Goal: Task Accomplishment & Management: Complete application form

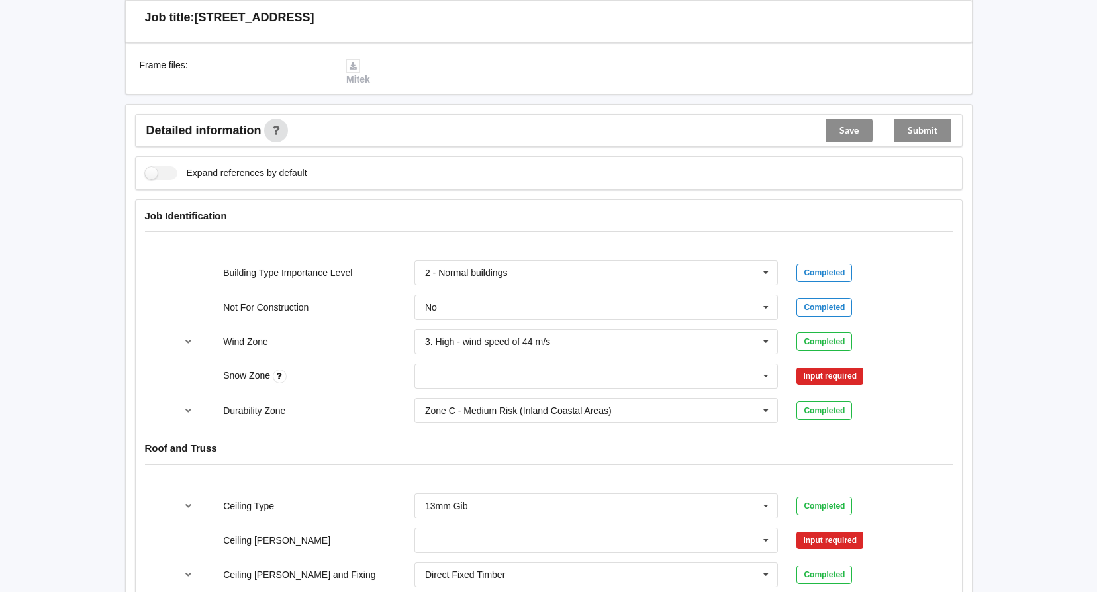
scroll to position [464, 0]
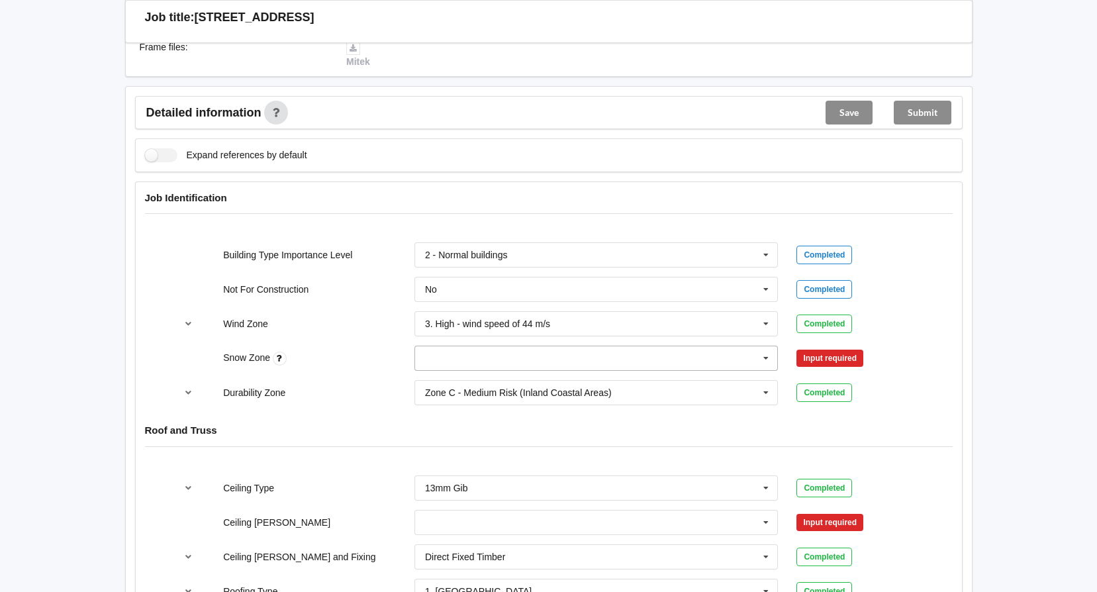
click at [450, 348] on input "text" at bounding box center [597, 358] width 363 height 24
click at [451, 370] on div "N0" at bounding box center [596, 382] width 363 height 25
click at [655, 346] on input "text" at bounding box center [597, 358] width 363 height 24
click at [426, 377] on span "N0" at bounding box center [432, 382] width 12 height 11
click at [831, 348] on button "Confirm input" at bounding box center [836, 359] width 79 height 22
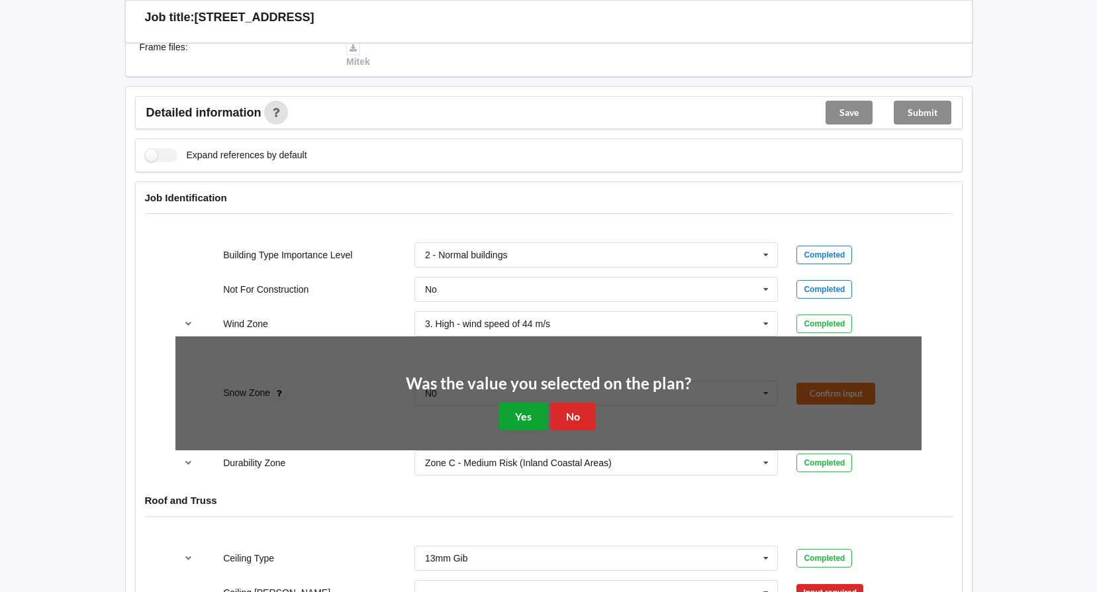
click at [524, 410] on button "Yes" at bounding box center [523, 416] width 48 height 27
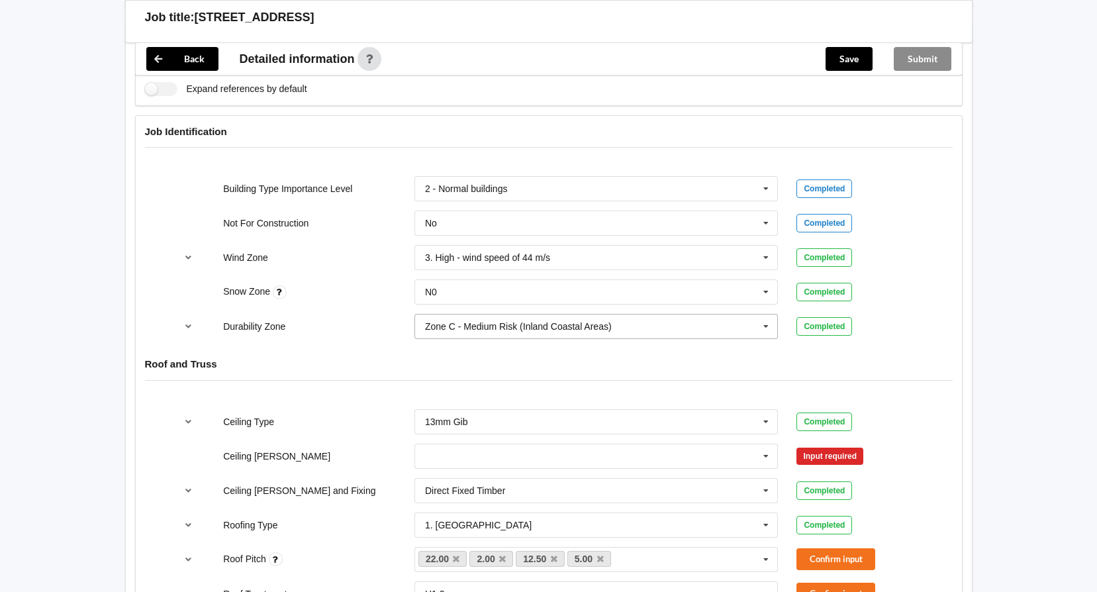
scroll to position [596, 0]
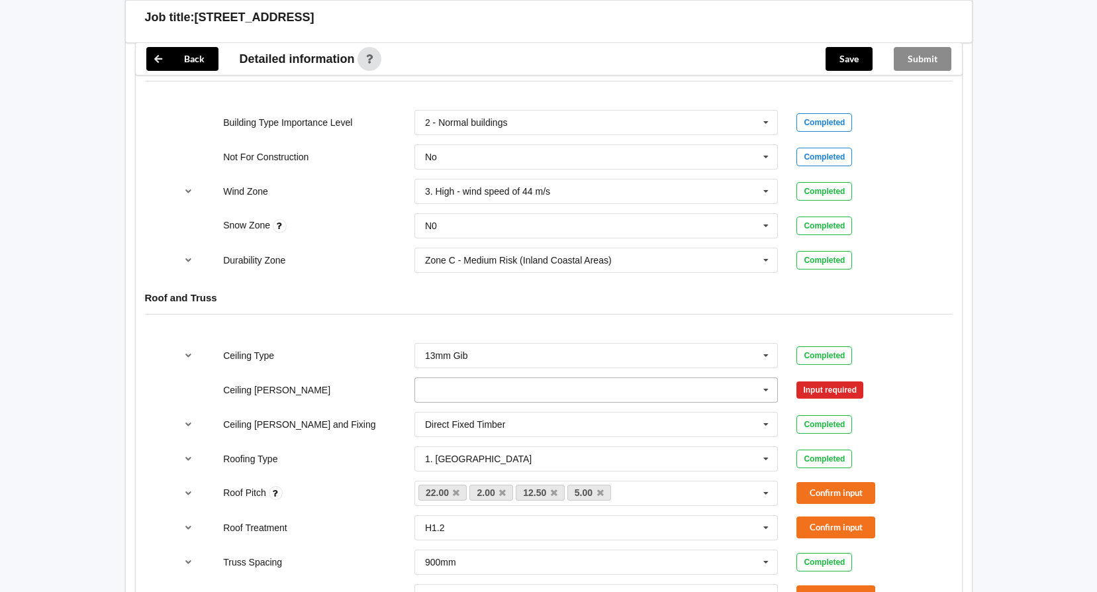
click at [745, 378] on input "text" at bounding box center [597, 390] width 363 height 24
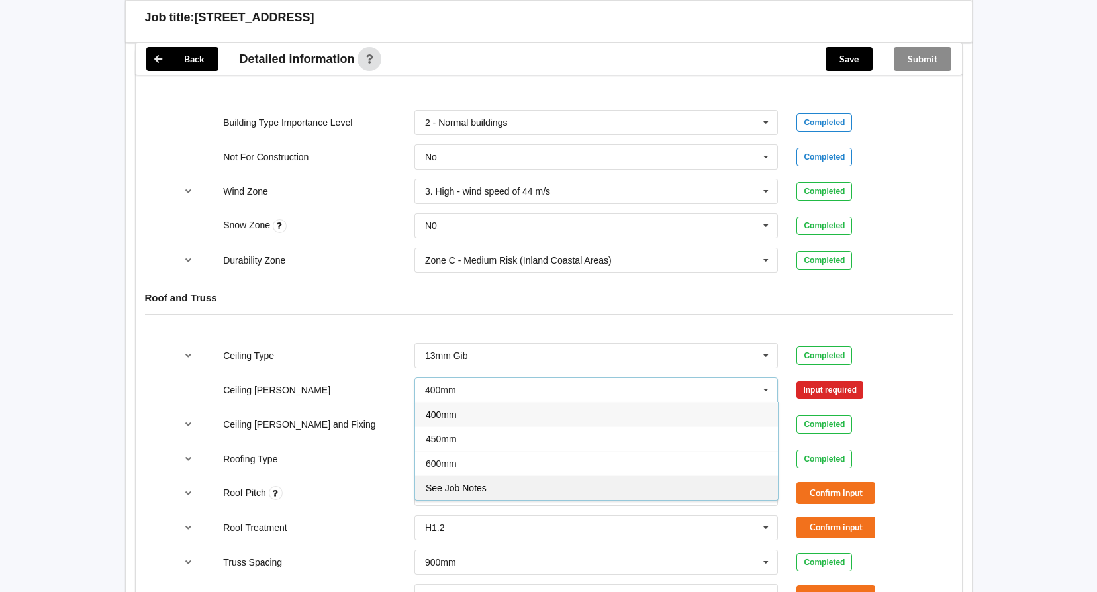
click at [456, 483] on span "See Job Notes" at bounding box center [456, 488] width 61 height 11
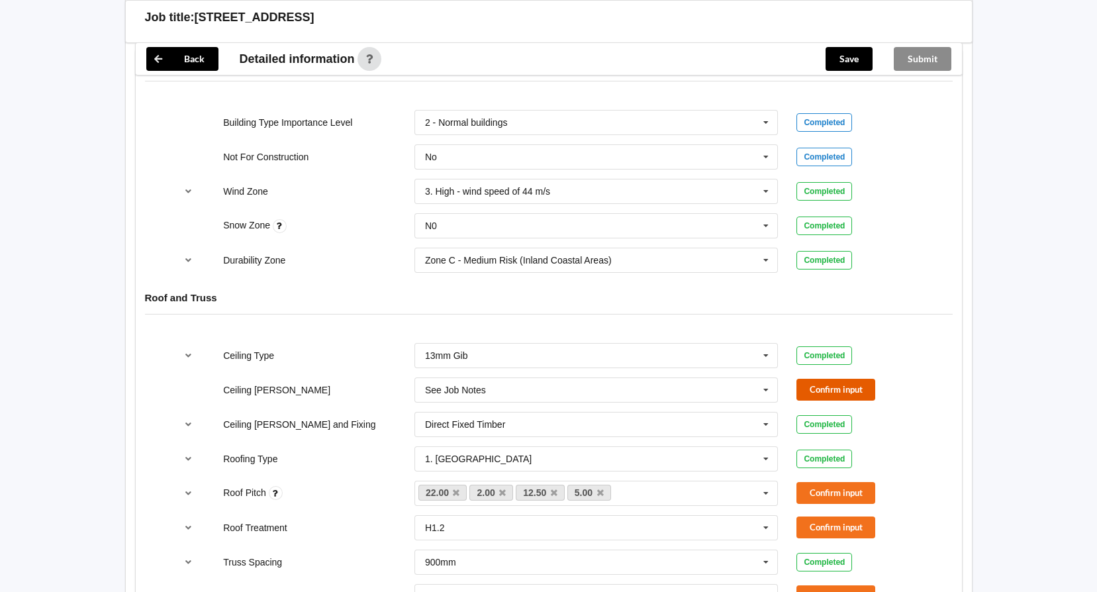
click at [831, 379] on button "Confirm input" at bounding box center [836, 390] width 79 height 22
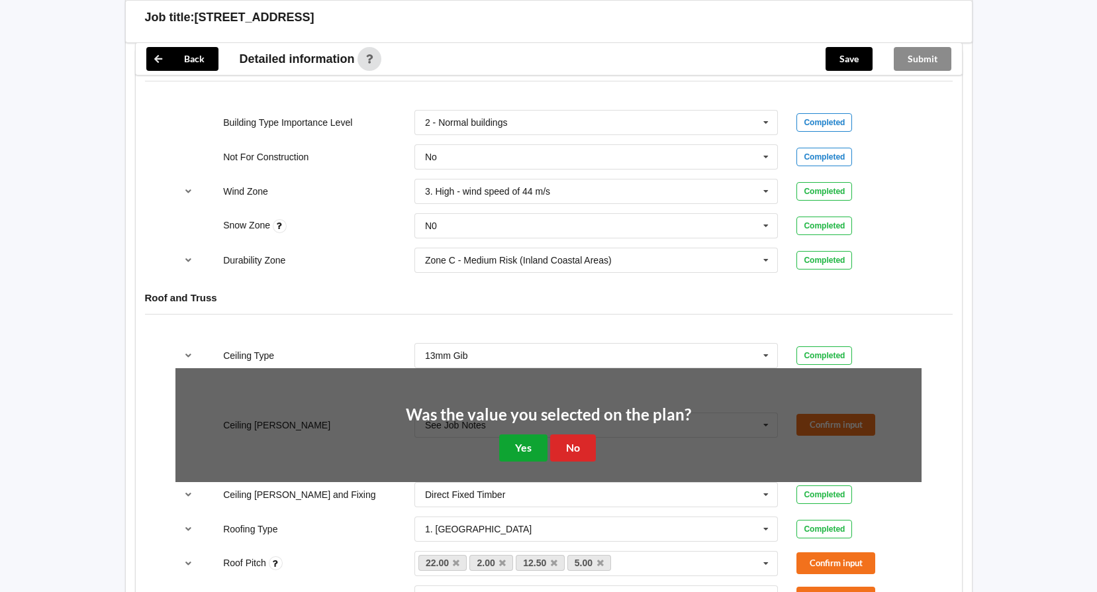
click at [529, 434] on button "Yes" at bounding box center [523, 447] width 48 height 27
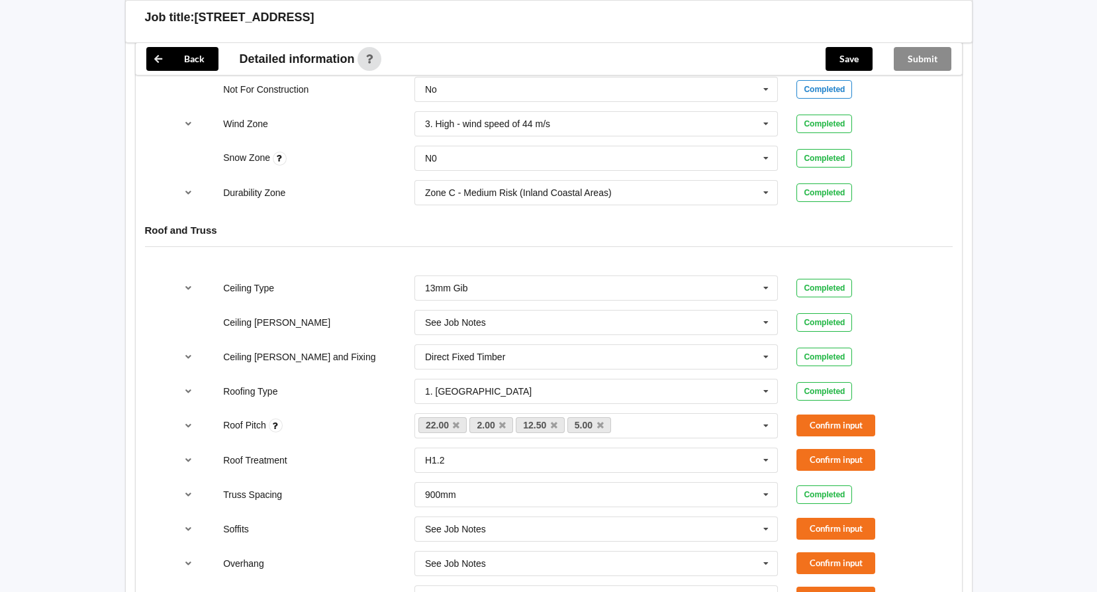
scroll to position [728, 0]
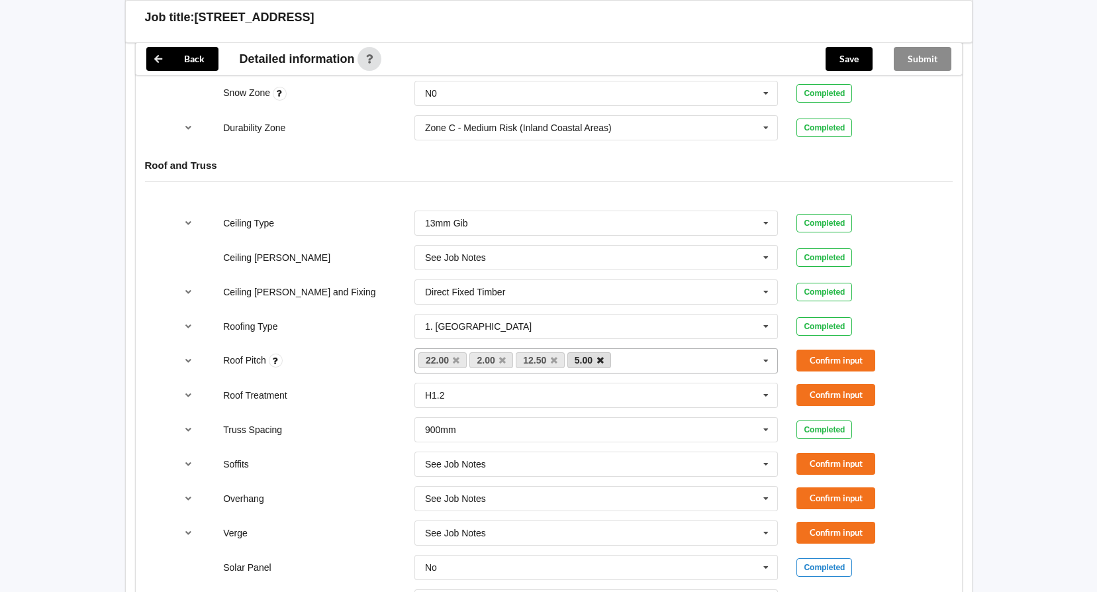
click at [602, 356] on icon at bounding box center [600, 360] width 7 height 9
click at [551, 356] on icon at bounding box center [554, 360] width 7 height 9
click at [501, 356] on icon at bounding box center [502, 360] width 7 height 9
click at [844, 350] on button "Confirm input" at bounding box center [836, 361] width 79 height 22
click at [767, 383] on icon at bounding box center [766, 395] width 20 height 25
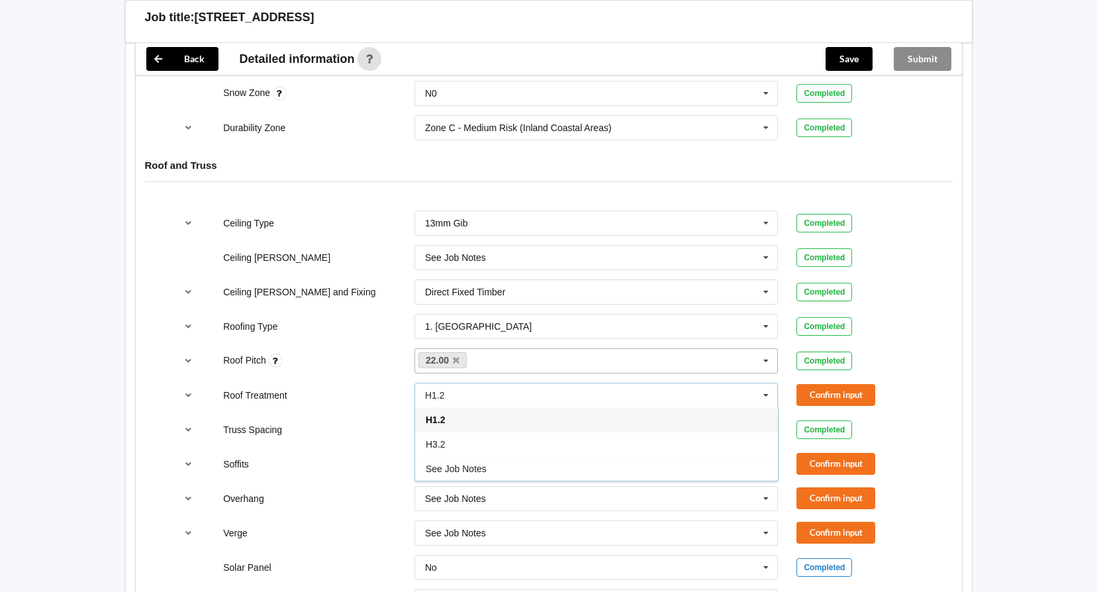
click at [767, 383] on icon at bounding box center [766, 395] width 20 height 25
click at [848, 384] on button "Confirm input" at bounding box center [836, 395] width 79 height 22
click at [834, 453] on button "Confirm input" at bounding box center [836, 464] width 79 height 22
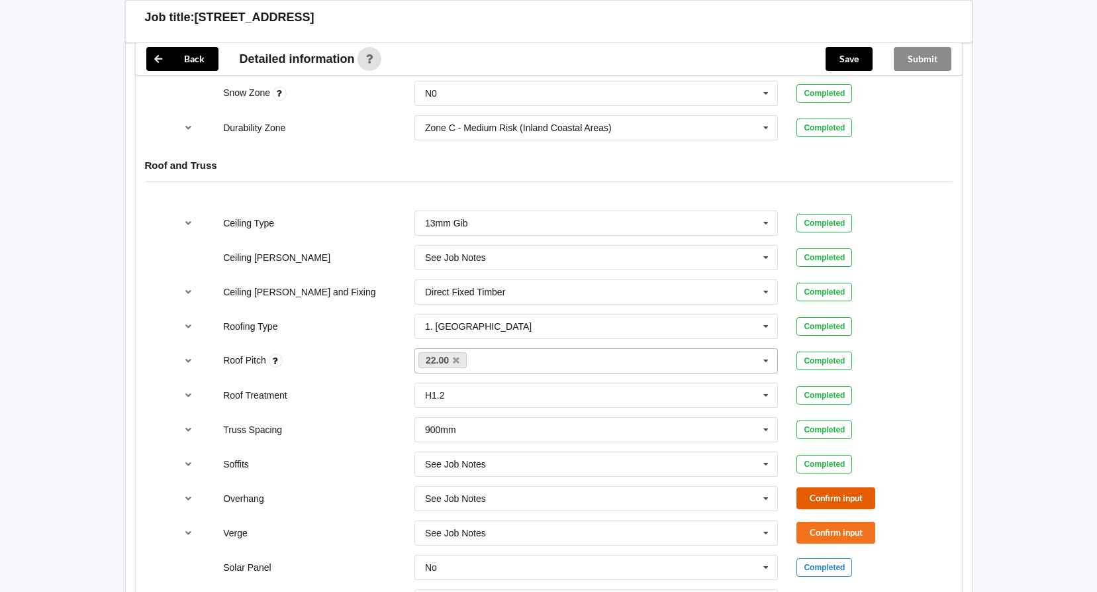
click at [829, 487] on button "Confirm input" at bounding box center [836, 498] width 79 height 22
click at [840, 522] on button "Confirm input" at bounding box center [836, 533] width 79 height 22
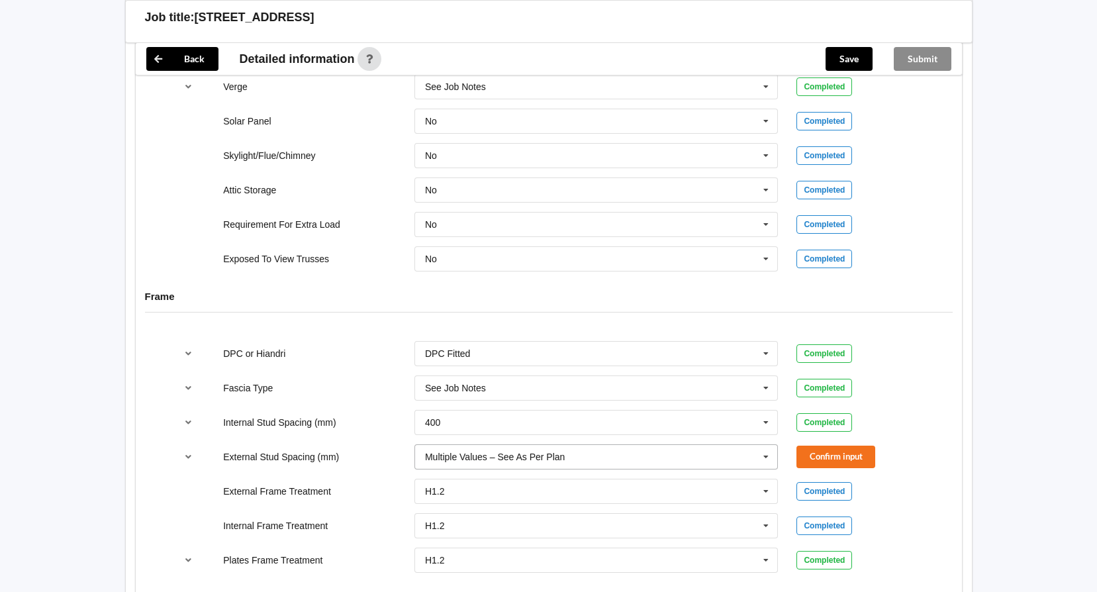
scroll to position [1258, 0]
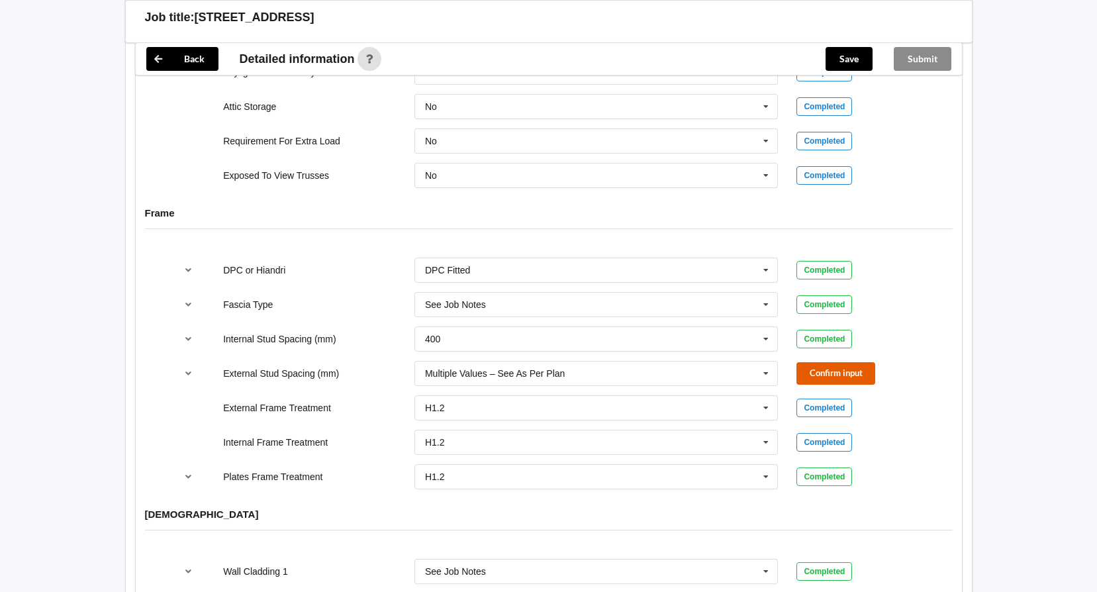
click at [854, 362] on button "Confirm input" at bounding box center [836, 373] width 79 height 22
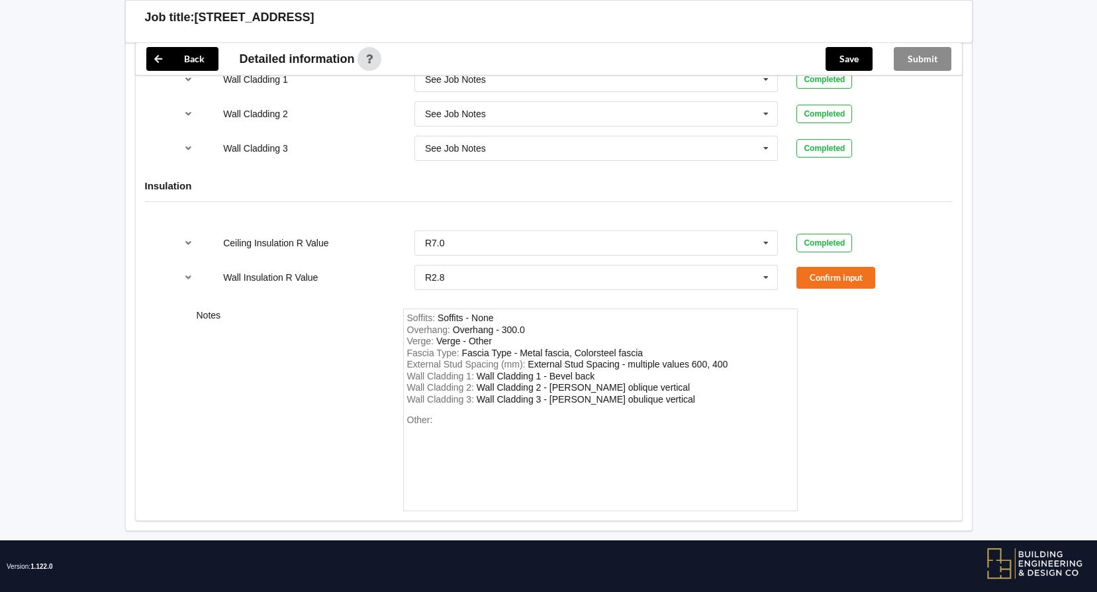
scroll to position [1752, 0]
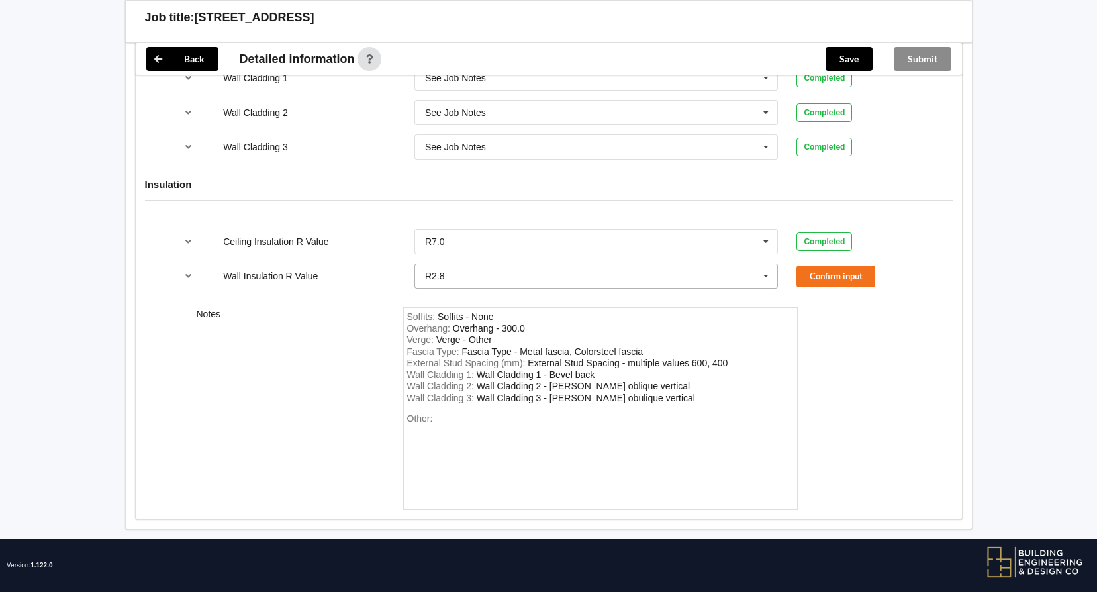
click at [767, 265] on icon at bounding box center [766, 276] width 20 height 25
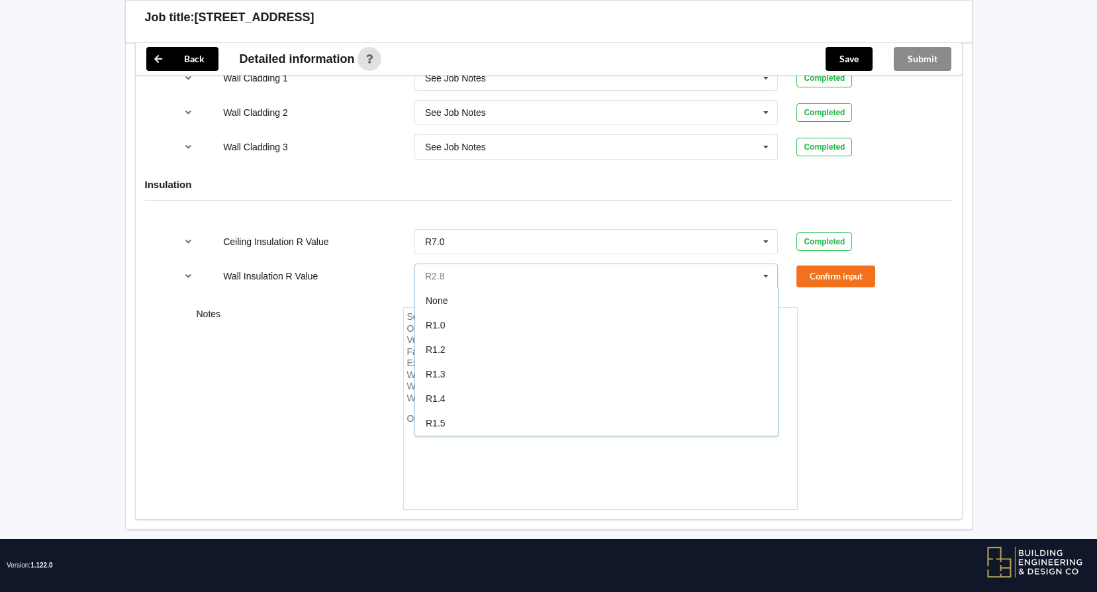
scroll to position [244, 0]
click at [767, 265] on icon at bounding box center [766, 276] width 20 height 25
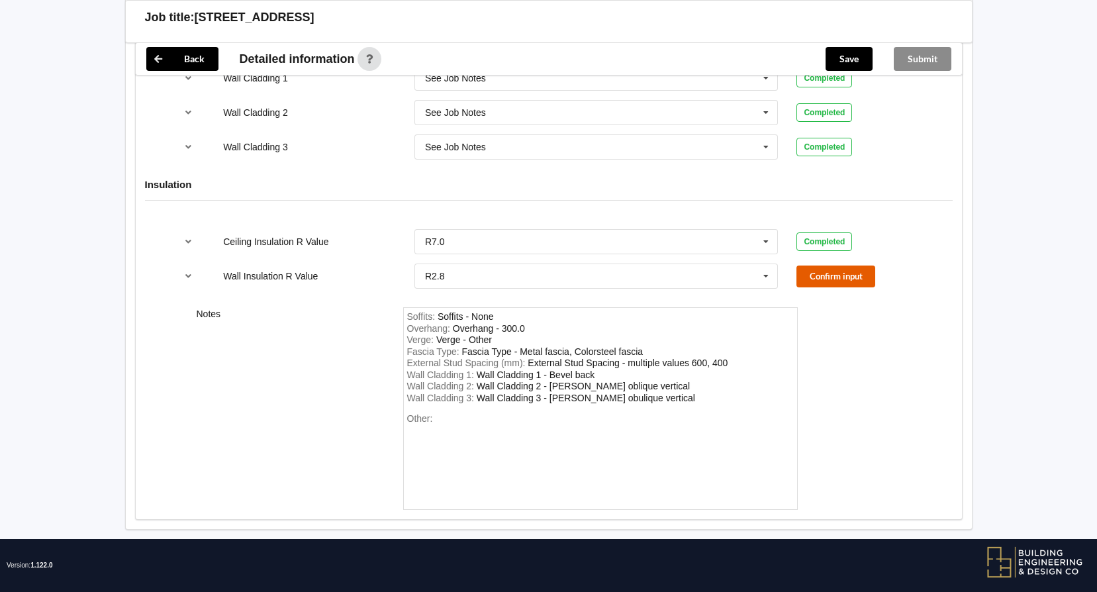
click at [841, 266] on button "Confirm input" at bounding box center [836, 277] width 79 height 22
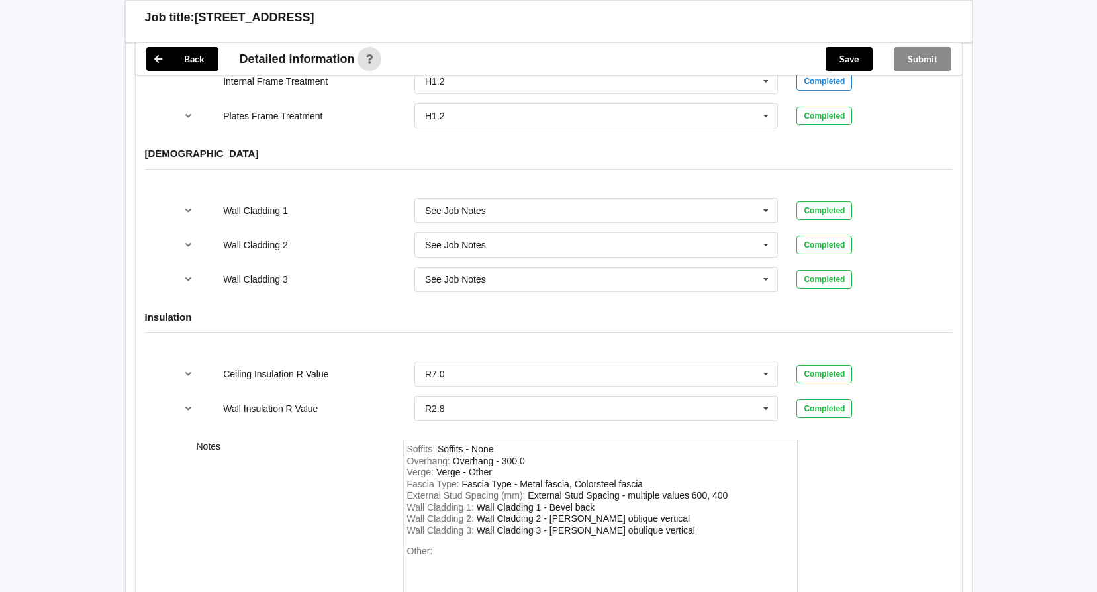
scroll to position [1752, 0]
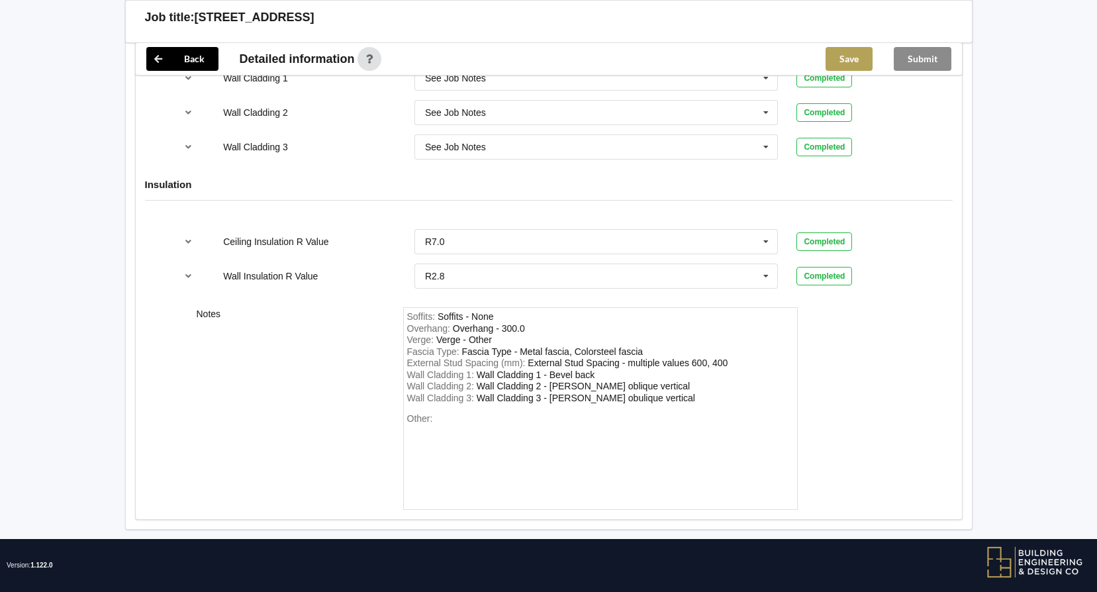
click at [842, 58] on button "Save" at bounding box center [849, 59] width 47 height 24
click at [923, 60] on button "Submit" at bounding box center [923, 59] width 58 height 24
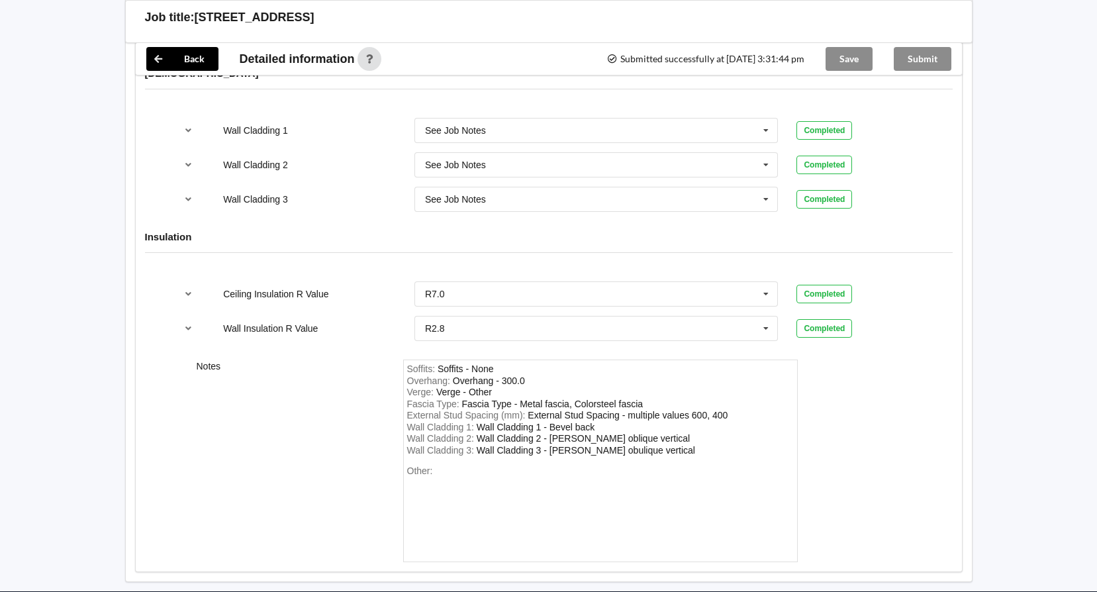
scroll to position [1691, 0]
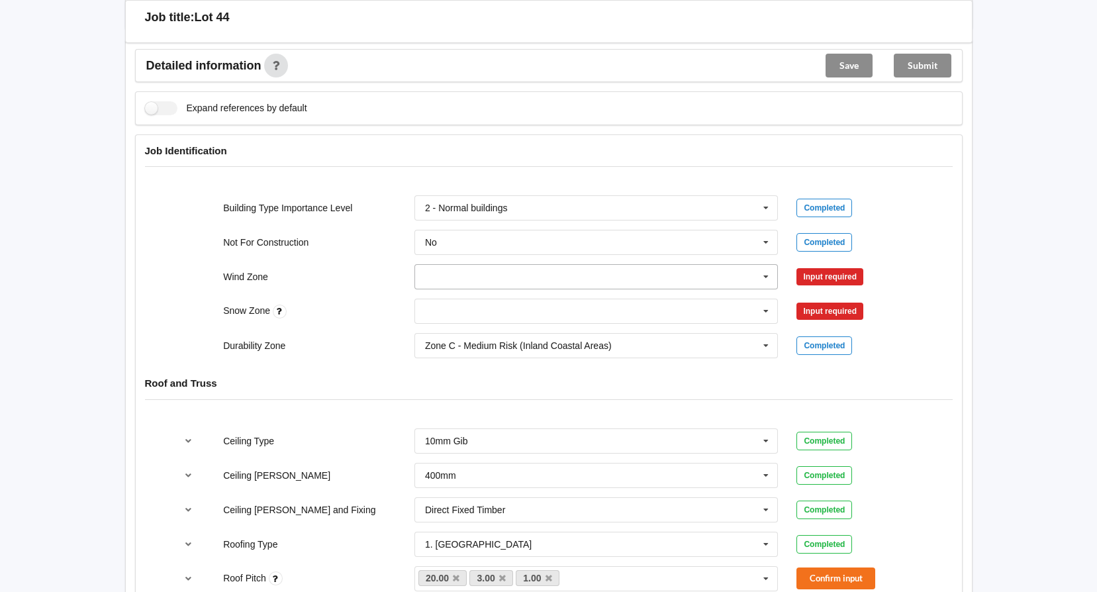
scroll to position [530, 0]
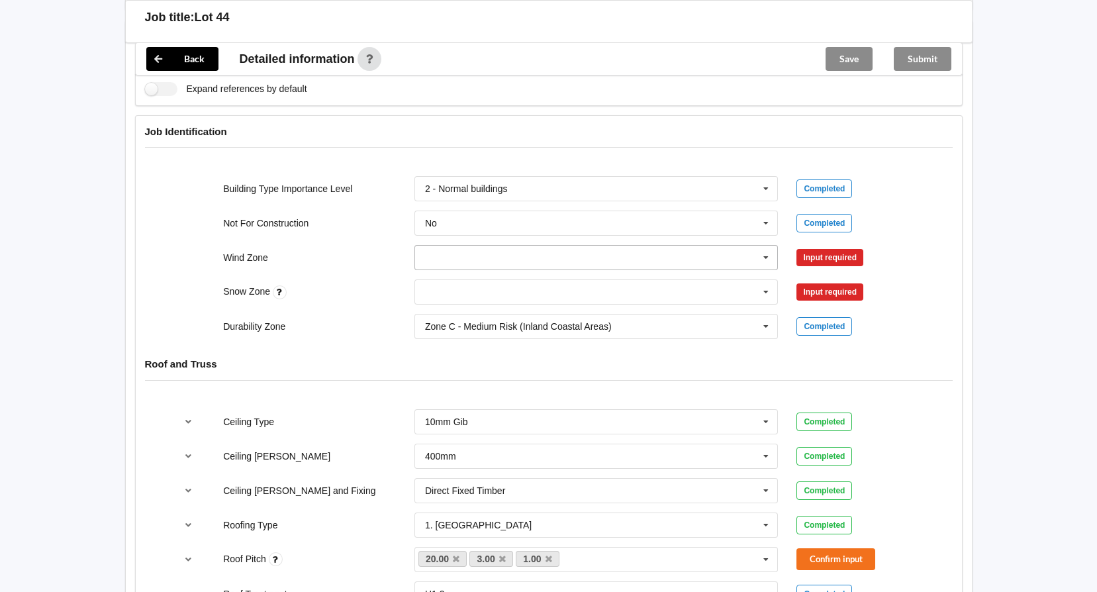
click at [769, 246] on icon at bounding box center [766, 258] width 20 height 25
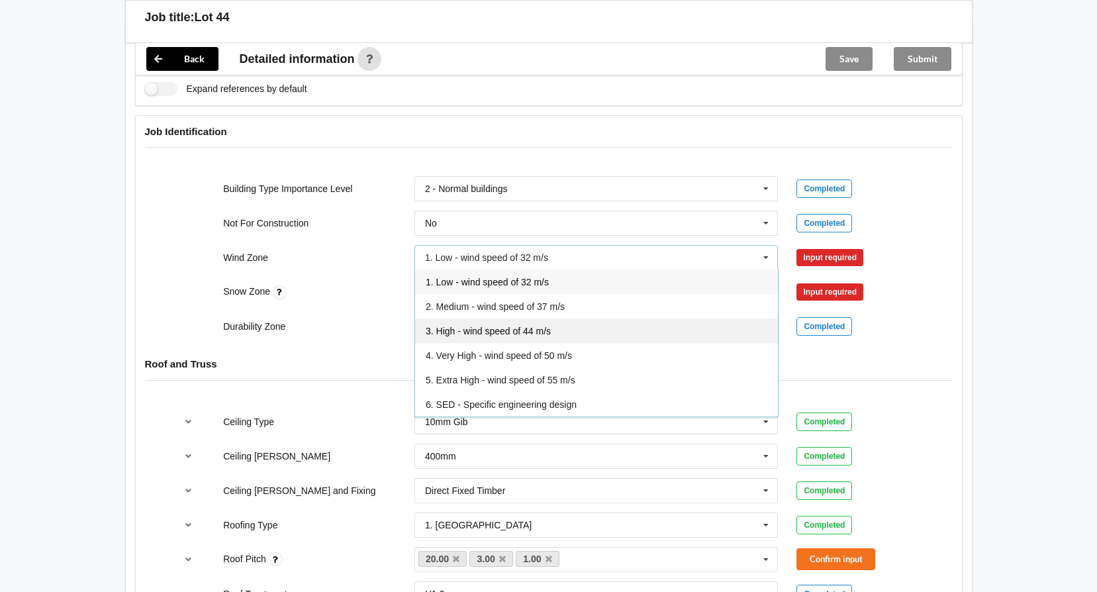
click at [493, 326] on span "3. High - wind speed of 44 m/s" at bounding box center [488, 331] width 125 height 11
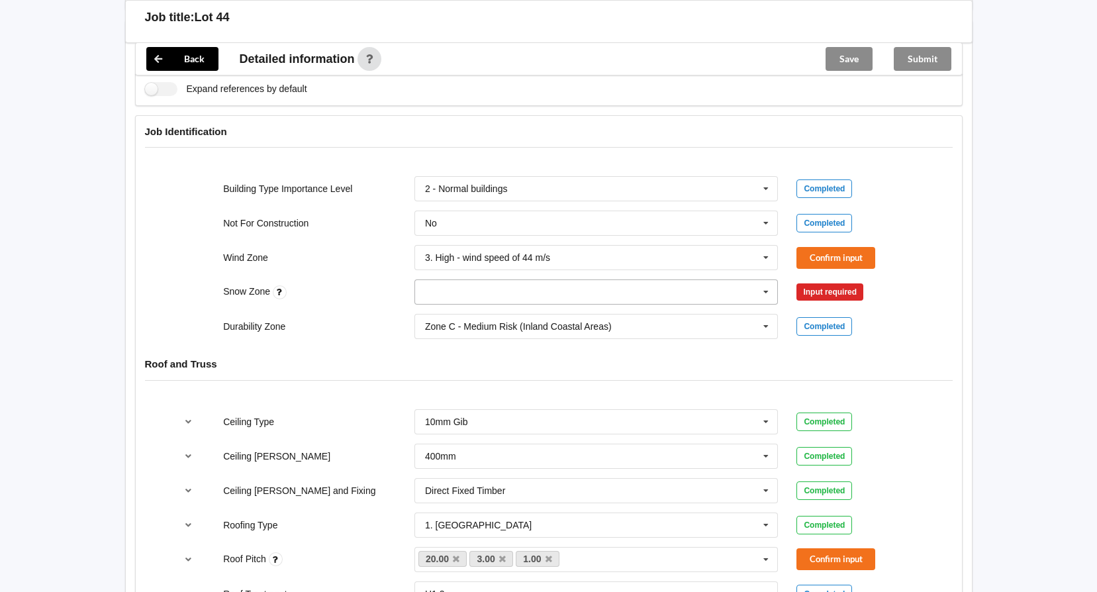
click at [762, 280] on icon at bounding box center [766, 292] width 20 height 25
click at [456, 304] on div "N0" at bounding box center [596, 316] width 363 height 25
click at [834, 281] on button "Confirm input" at bounding box center [836, 292] width 79 height 22
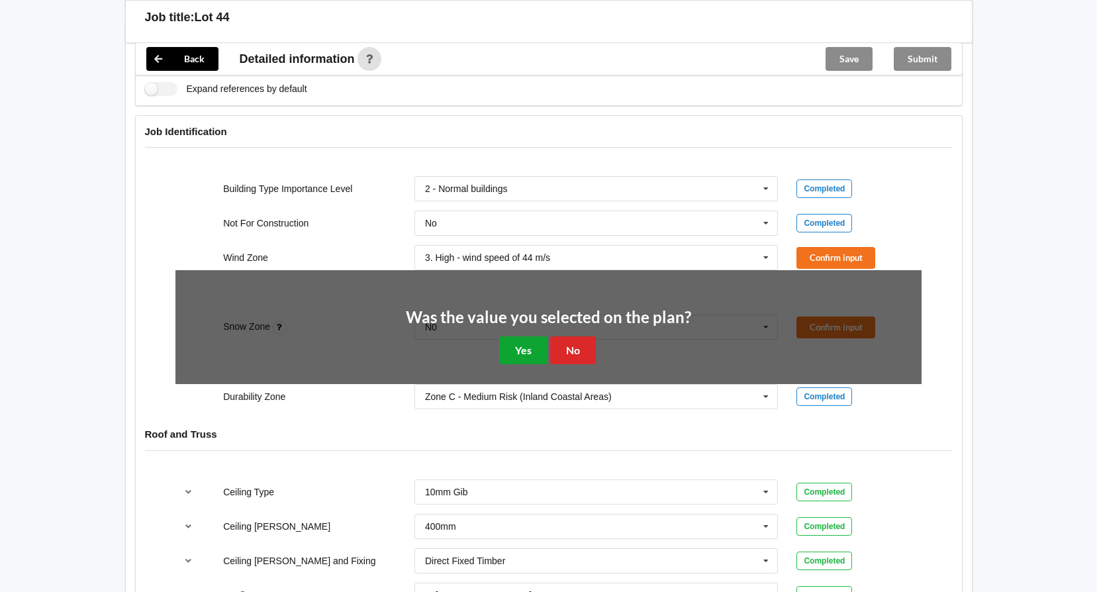
click at [533, 338] on button "Yes" at bounding box center [523, 349] width 48 height 27
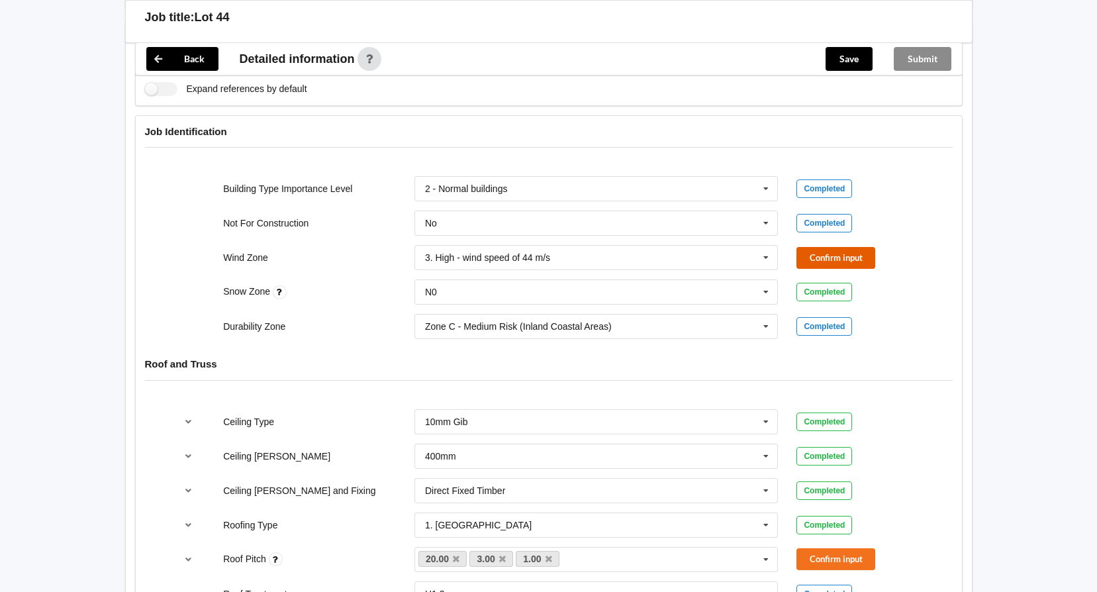
click at [826, 247] on button "Confirm input" at bounding box center [836, 258] width 79 height 22
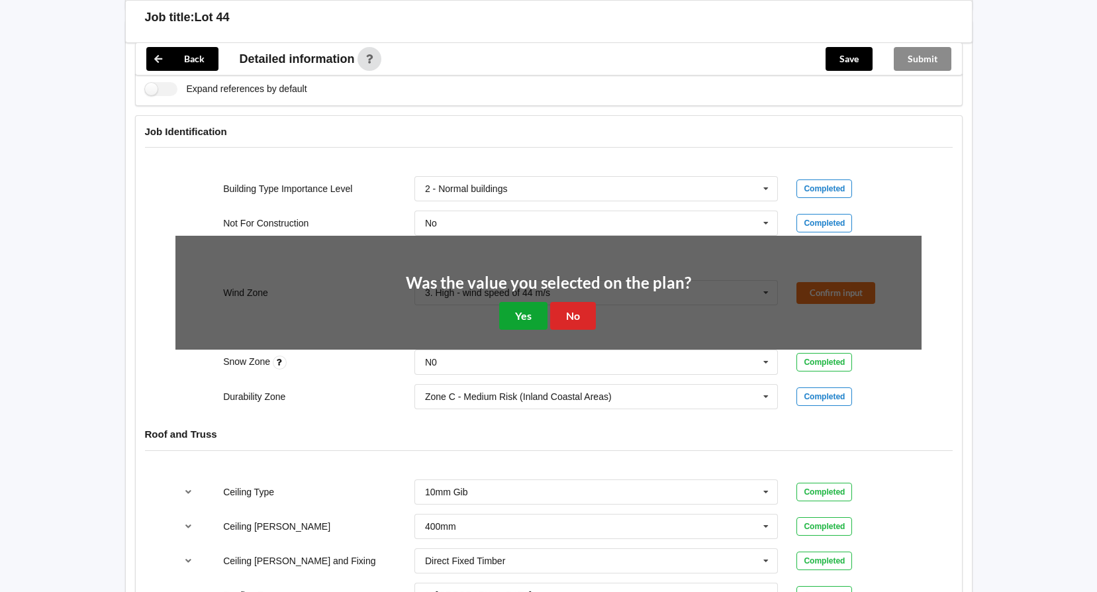
click at [525, 302] on button "Yes" at bounding box center [523, 315] width 48 height 27
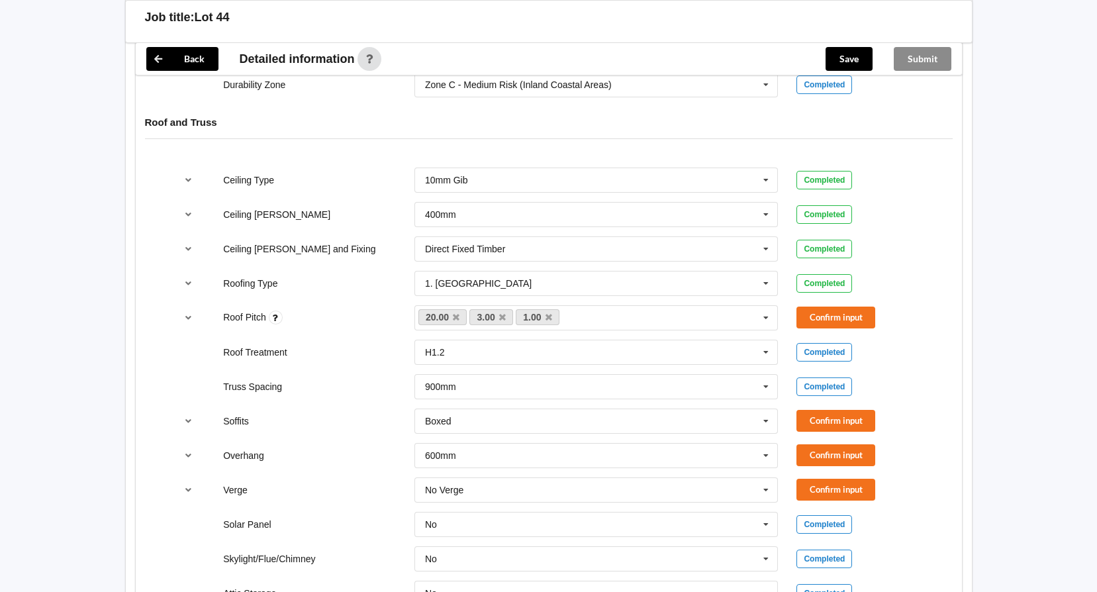
scroll to position [795, 0]
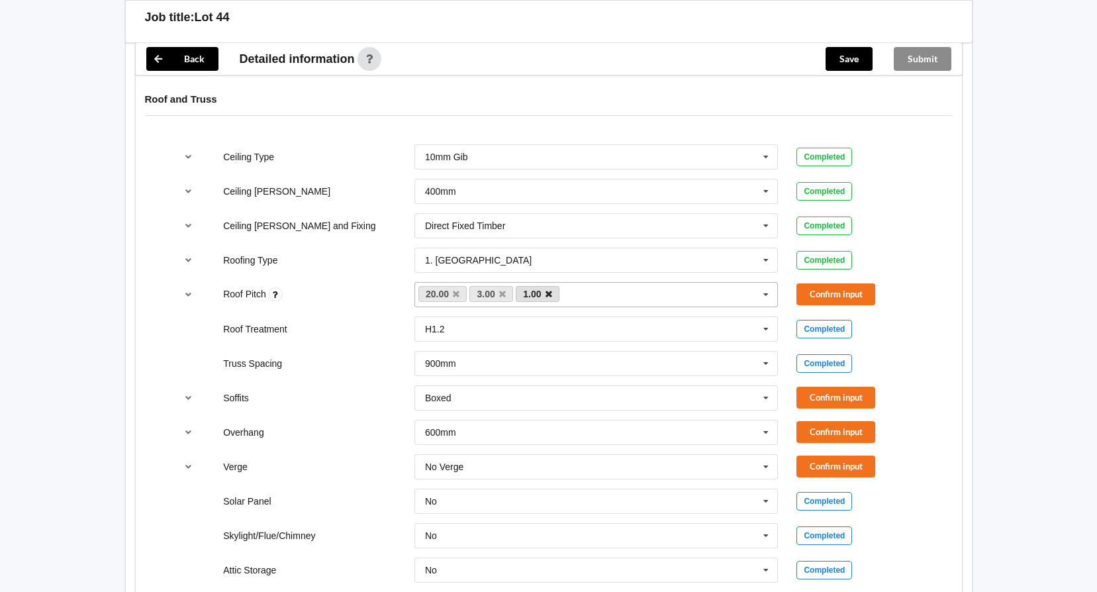
click at [546, 290] on icon at bounding box center [549, 294] width 7 height 9
click at [501, 290] on icon at bounding box center [502, 294] width 7 height 9
click at [838, 283] on button "Confirm input" at bounding box center [836, 294] width 79 height 22
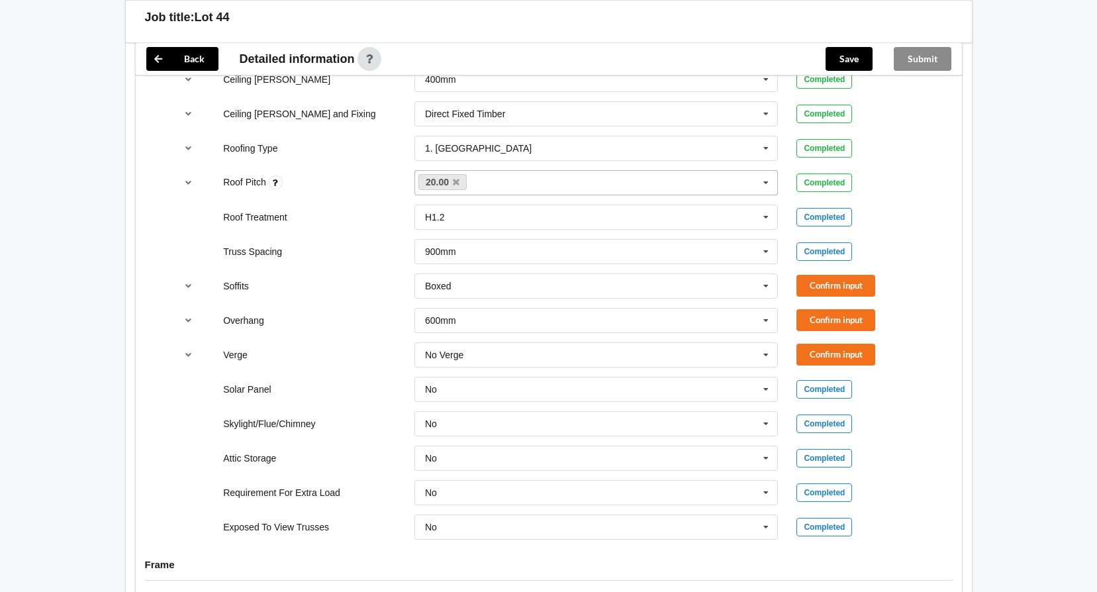
scroll to position [927, 0]
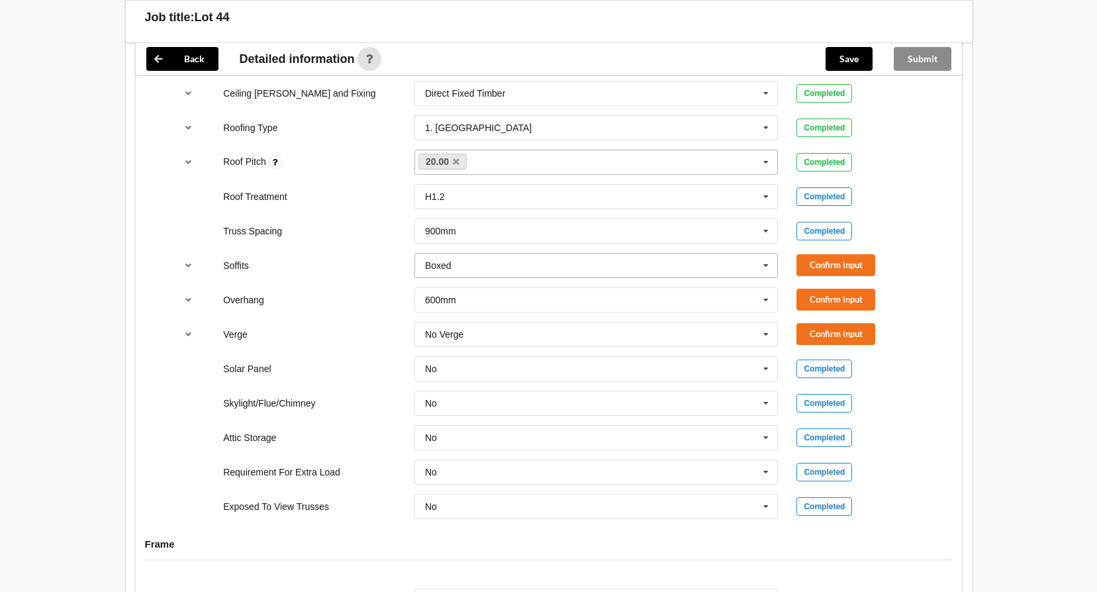
click at [769, 258] on icon at bounding box center [766, 266] width 20 height 25
click at [536, 281] on div "Boxed" at bounding box center [596, 289] width 363 height 25
click at [842, 254] on button "Confirm input" at bounding box center [836, 265] width 79 height 22
click at [773, 289] on icon at bounding box center [766, 300] width 20 height 25
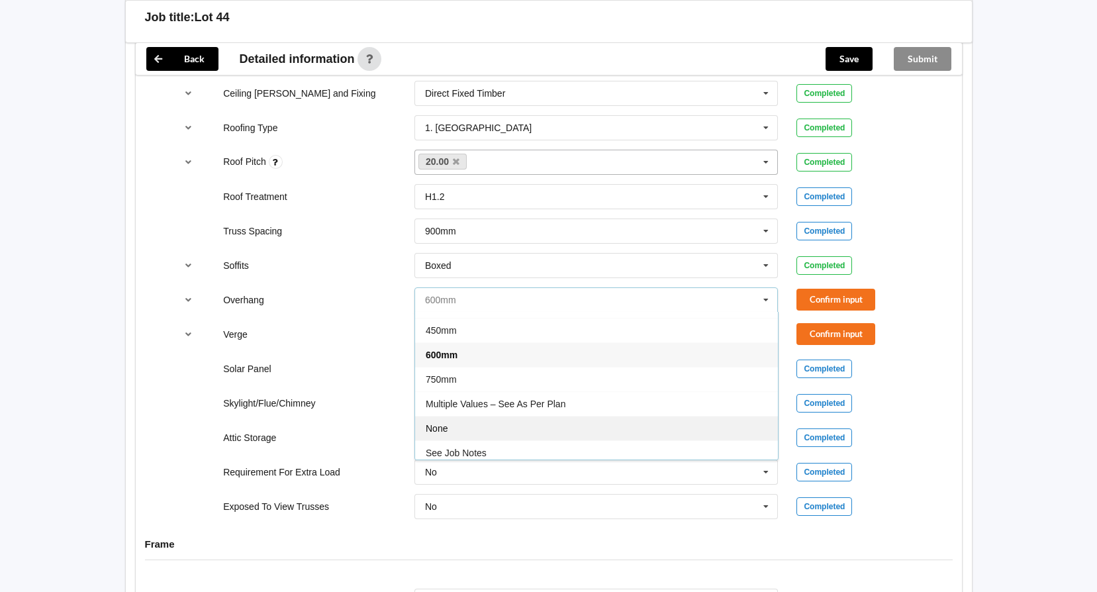
scroll to position [24, 0]
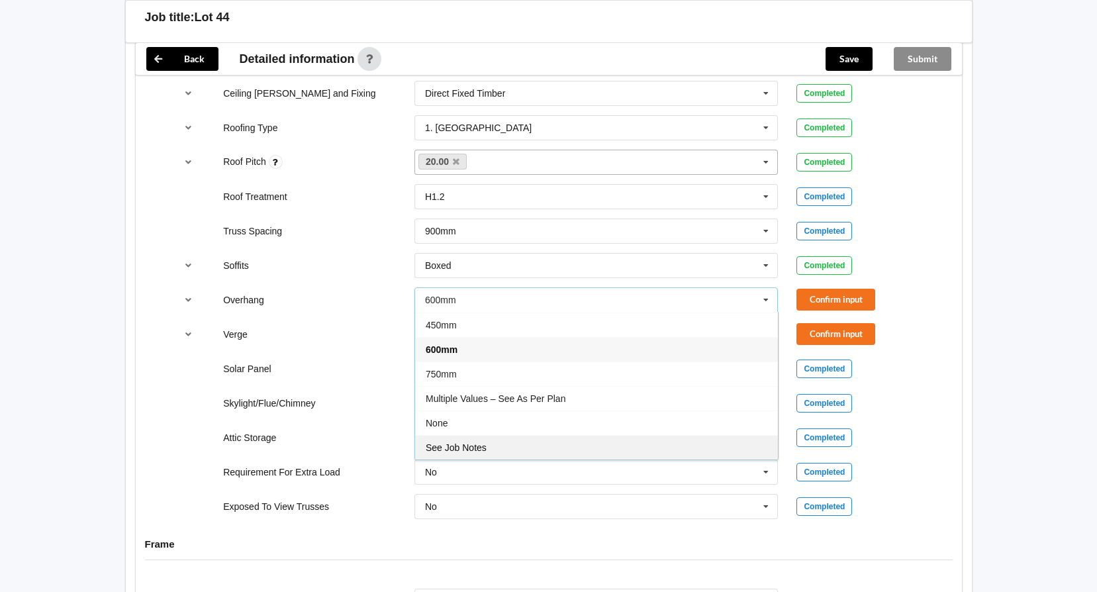
click at [487, 435] on div "See Job Notes" at bounding box center [596, 447] width 363 height 25
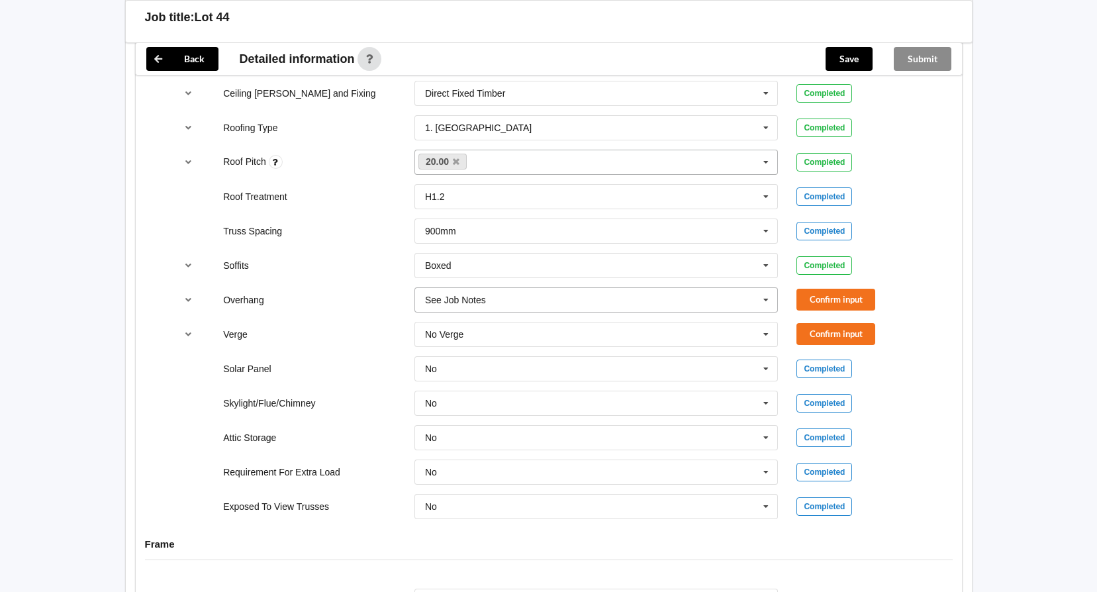
click at [764, 288] on icon at bounding box center [766, 300] width 20 height 25
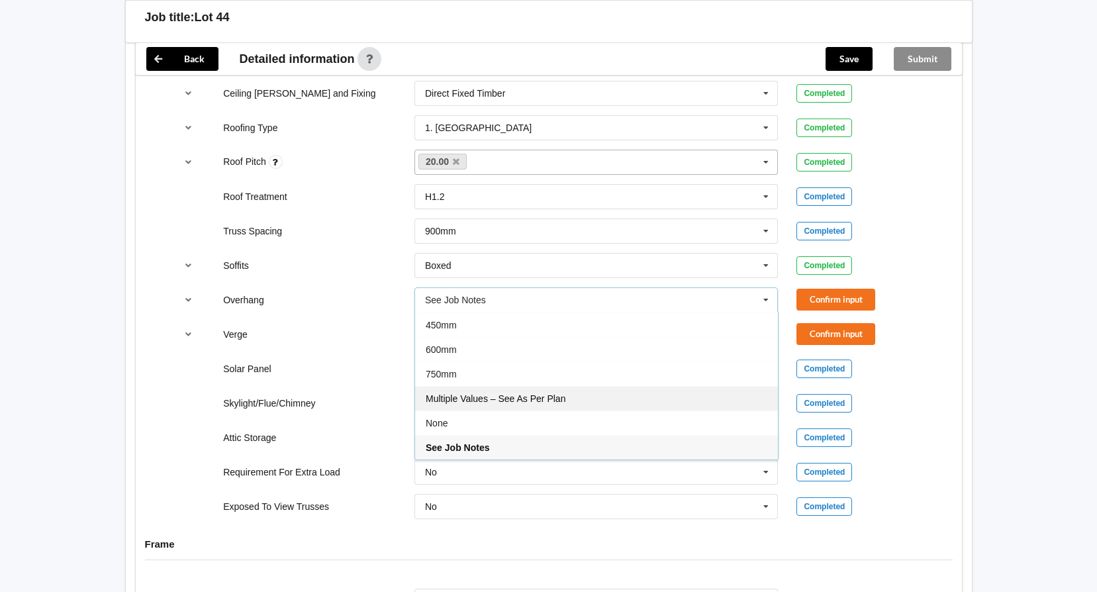
click at [544, 393] on span "Multiple Values – See As Per Plan" at bounding box center [496, 398] width 140 height 11
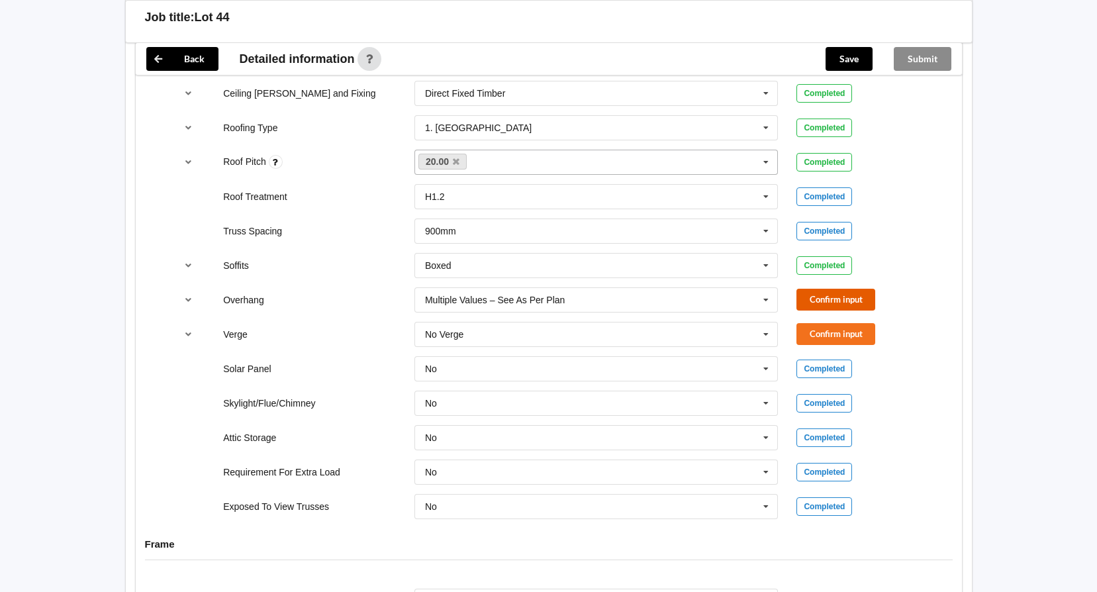
click at [842, 289] on button "Confirm input" at bounding box center [836, 300] width 79 height 22
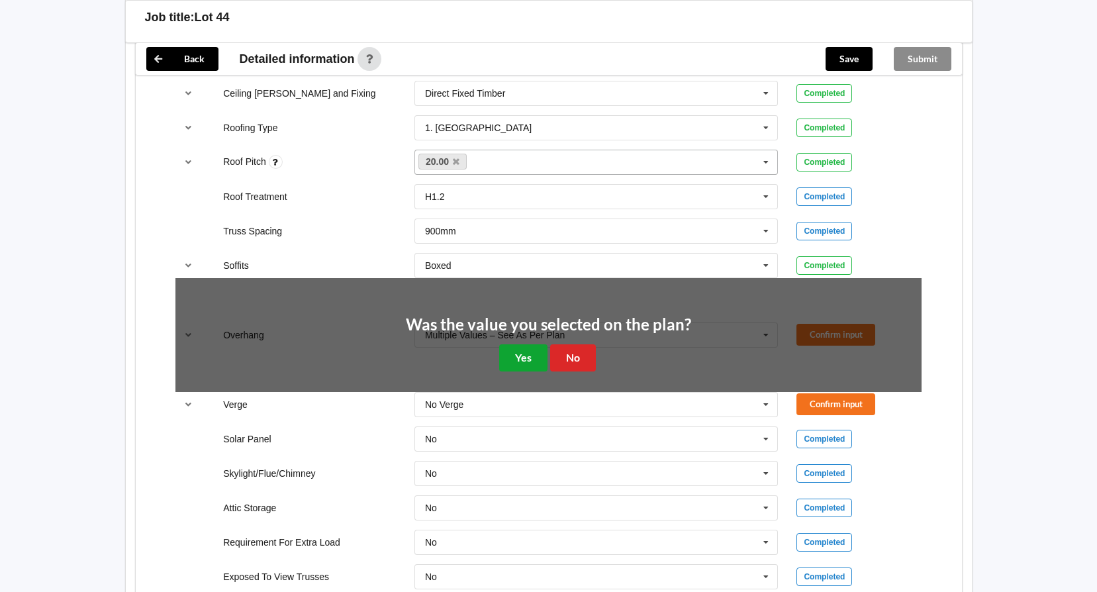
click at [540, 344] on button "Yes" at bounding box center [523, 357] width 48 height 27
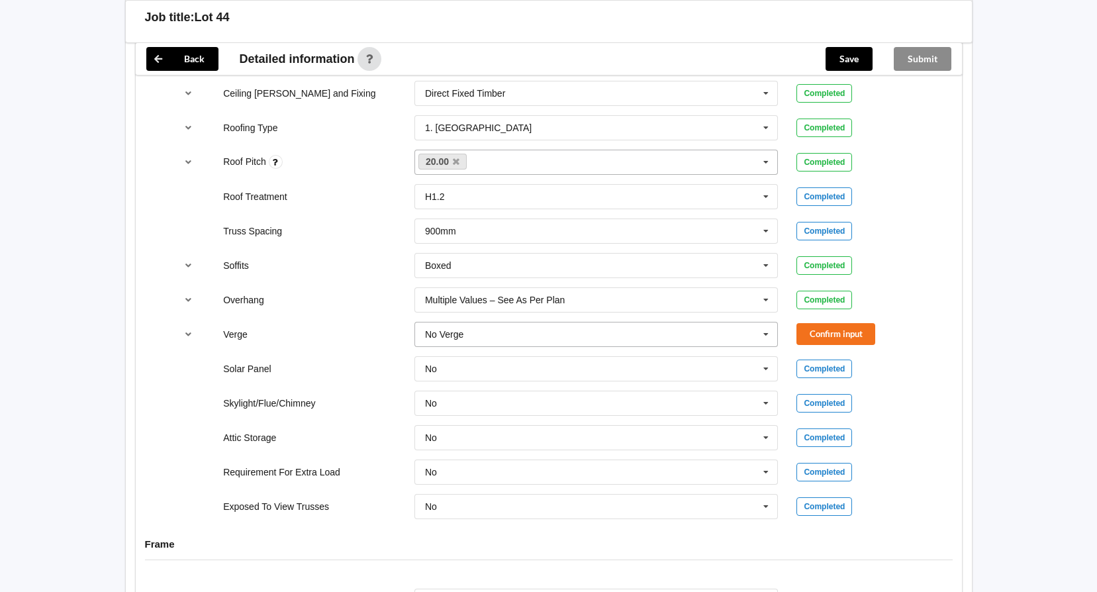
drag, startPoint x: 767, startPoint y: 321, endPoint x: 754, endPoint y: 325, distance: 13.8
click at [766, 324] on icon at bounding box center [766, 334] width 20 height 25
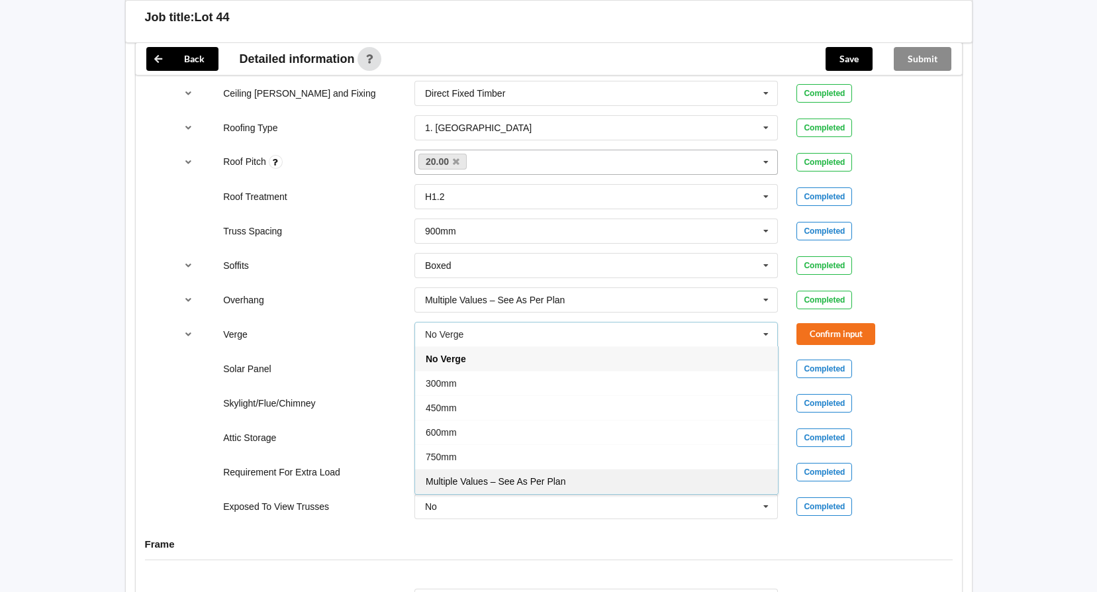
click at [521, 476] on span "Multiple Values – See As Per Plan" at bounding box center [496, 481] width 140 height 11
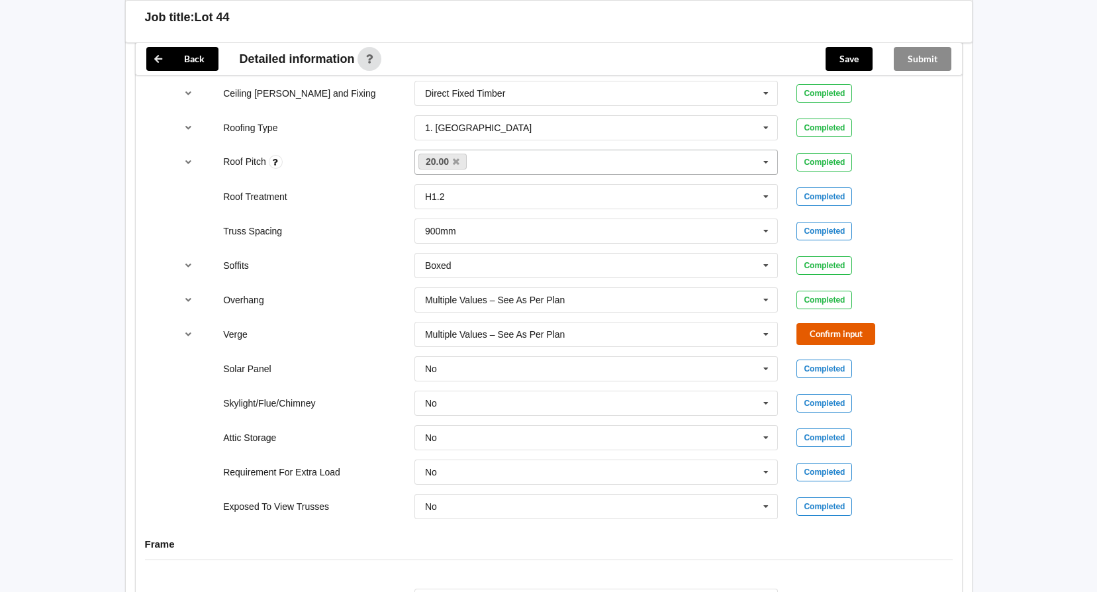
click at [832, 323] on button "Confirm input" at bounding box center [836, 334] width 79 height 22
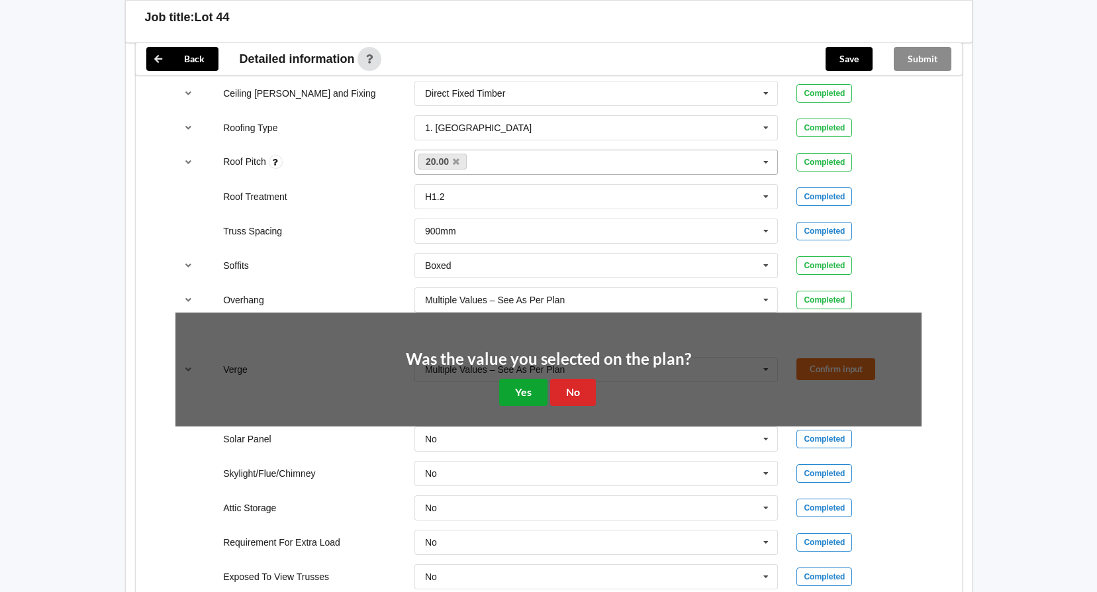
click at [528, 380] on button "Yes" at bounding box center [523, 392] width 48 height 27
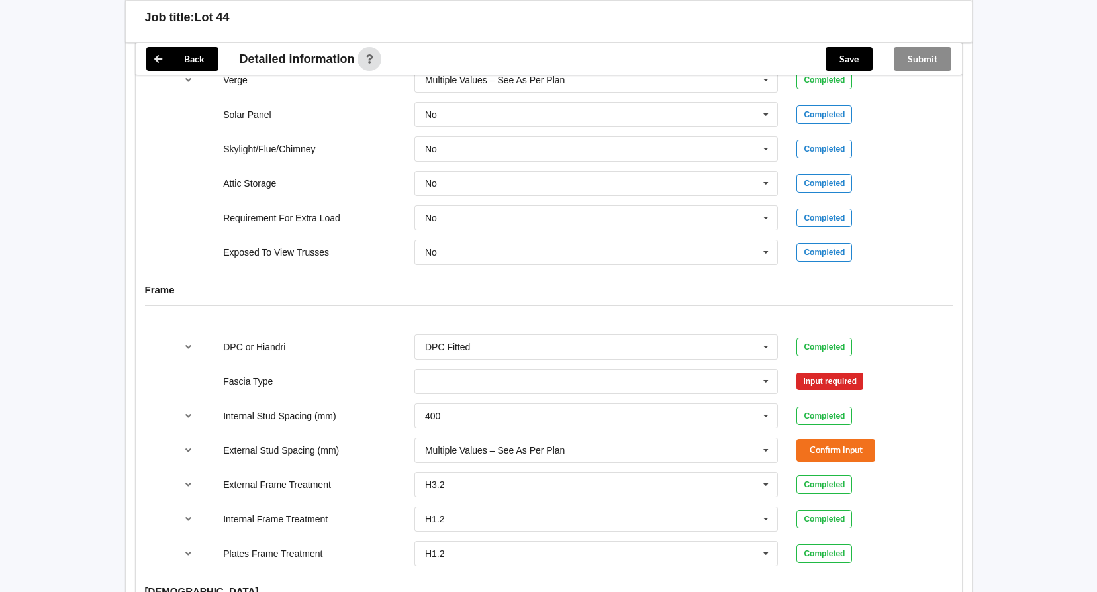
scroll to position [1258, 0]
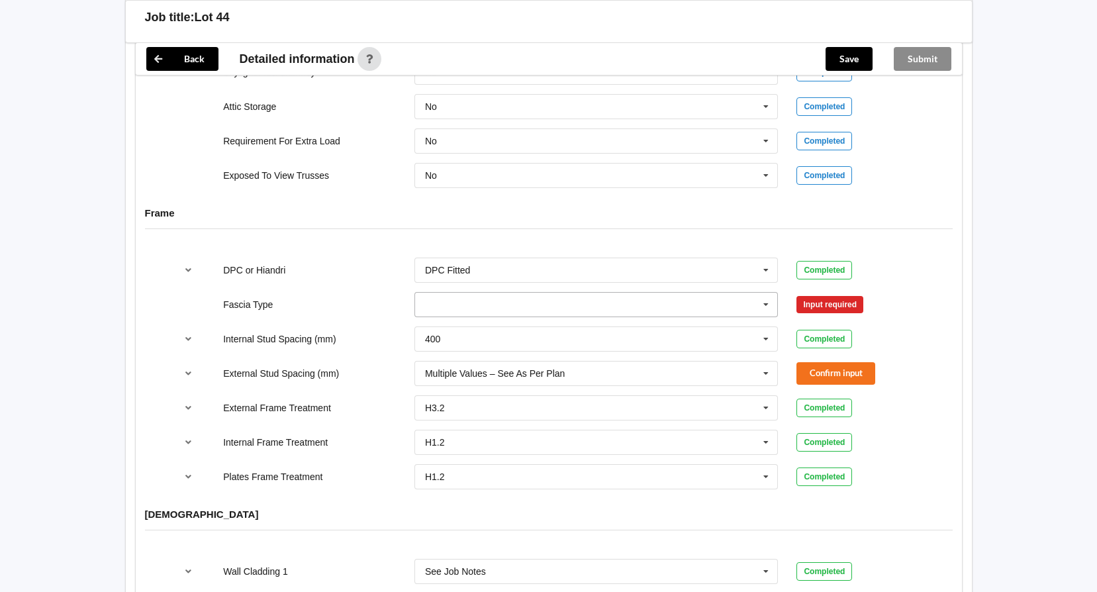
click at [529, 297] on input "text" at bounding box center [597, 305] width 363 height 24
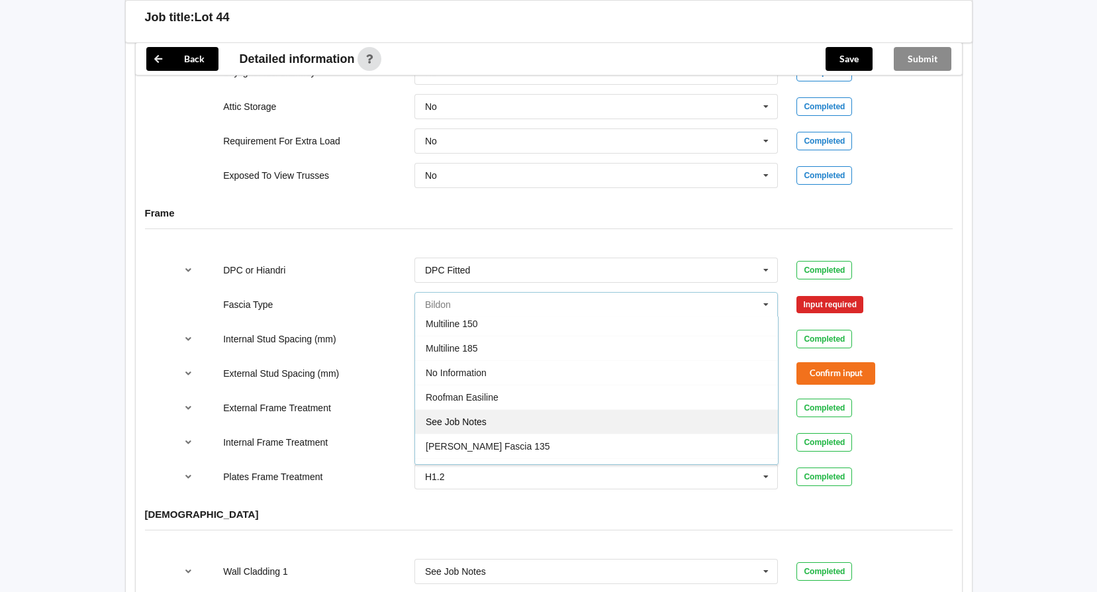
scroll to position [374, 0]
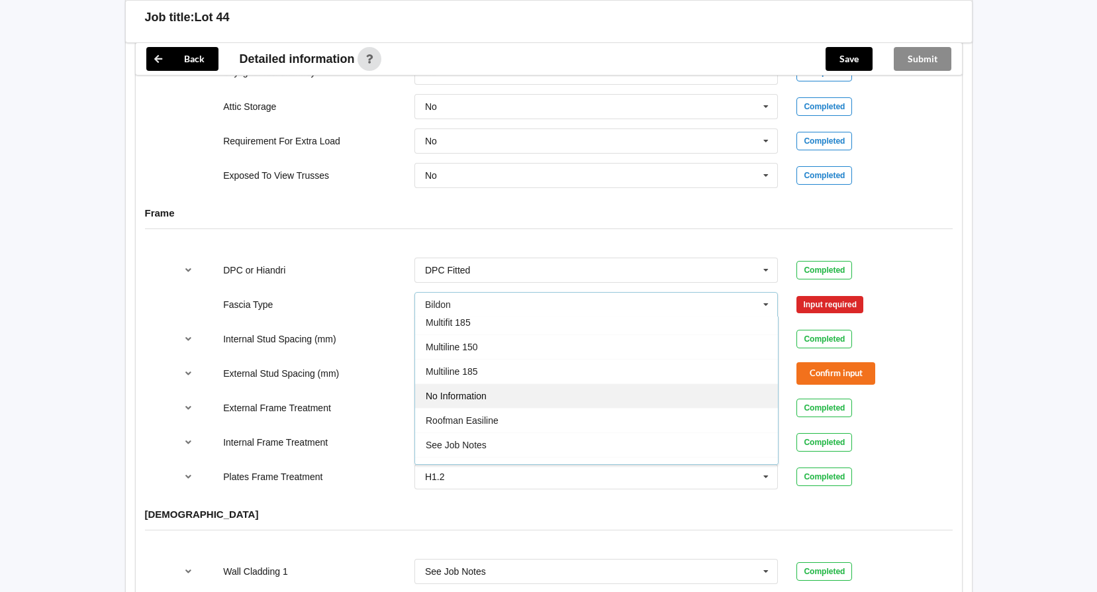
click at [475, 391] on span "No Information" at bounding box center [456, 396] width 61 height 11
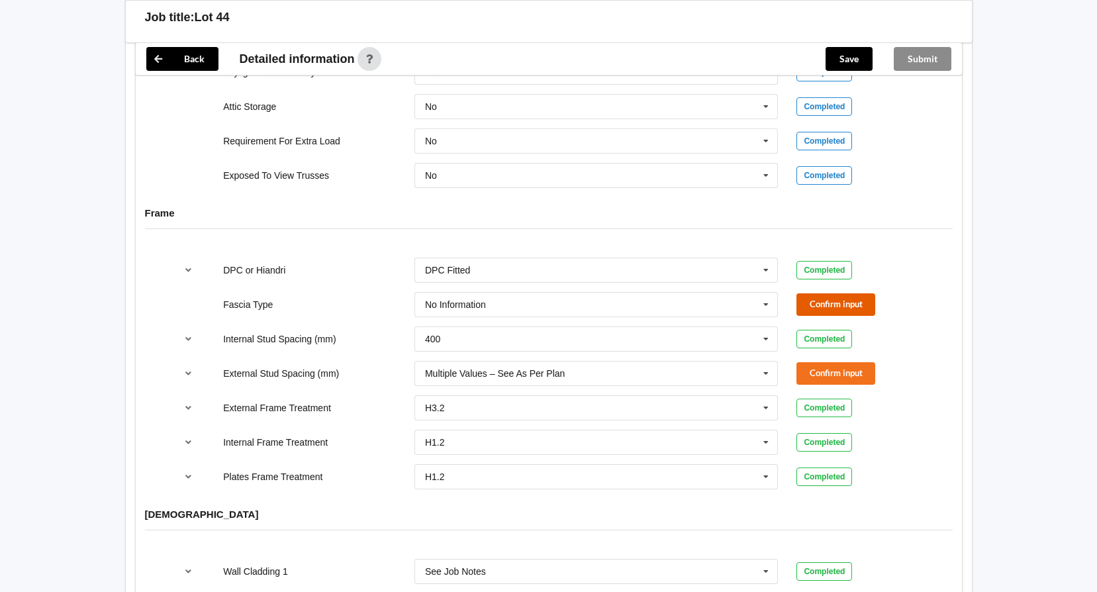
click at [826, 293] on button "Confirm input" at bounding box center [836, 304] width 79 height 22
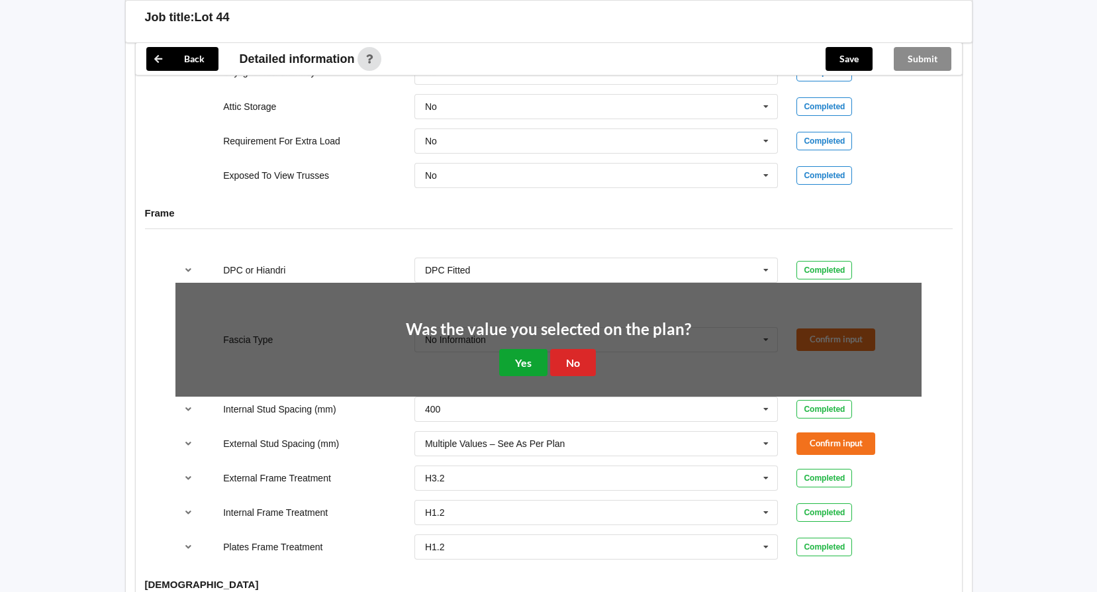
click at [520, 349] on button "Yes" at bounding box center [523, 362] width 48 height 27
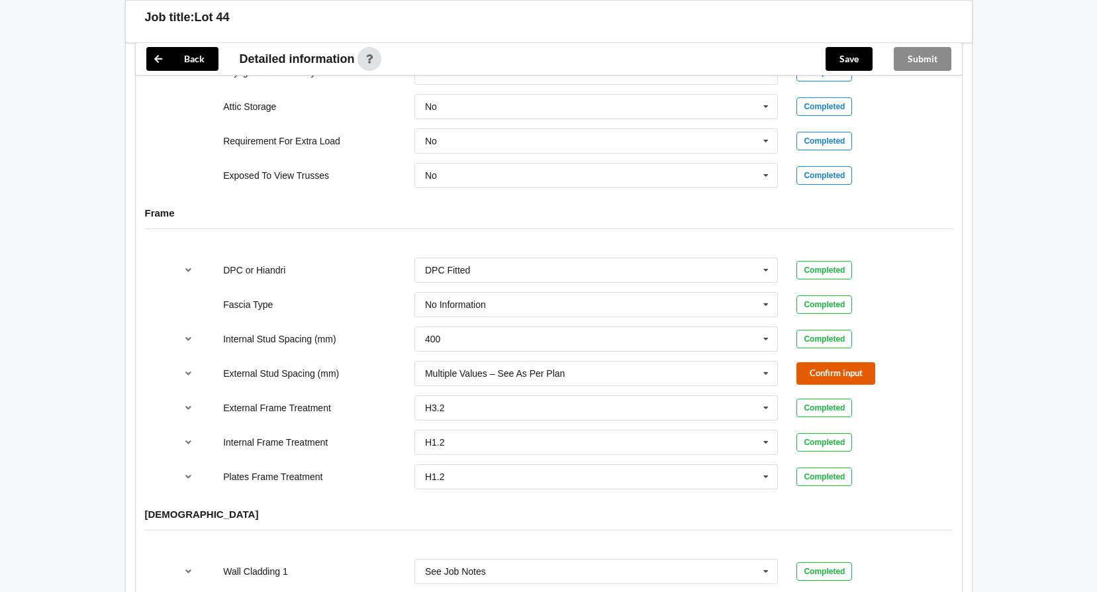
click at [838, 362] on button "Confirm input" at bounding box center [836, 373] width 79 height 22
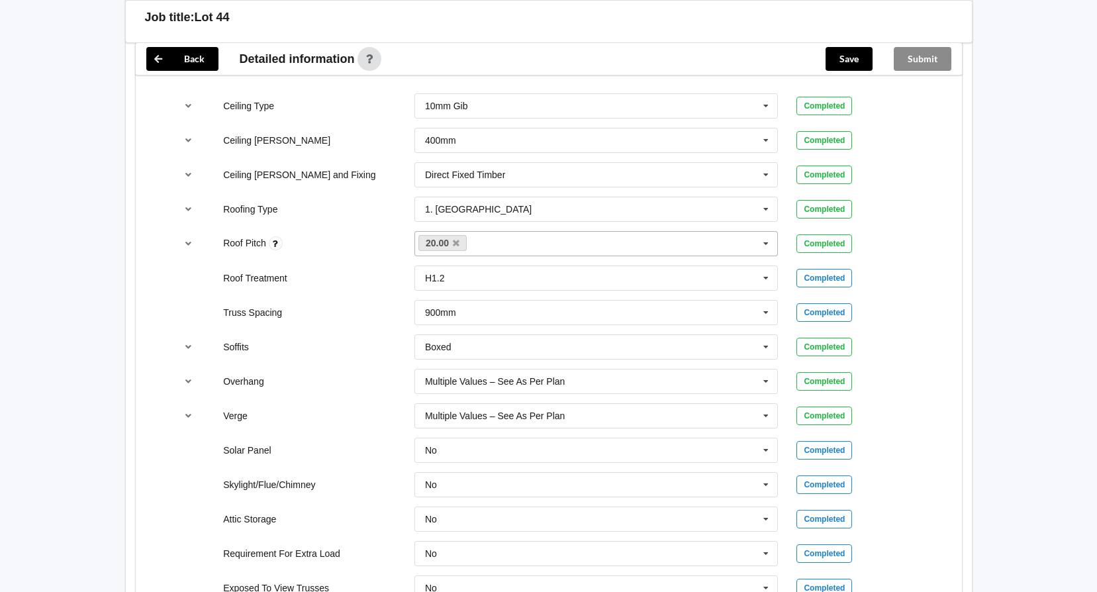
scroll to position [844, 0]
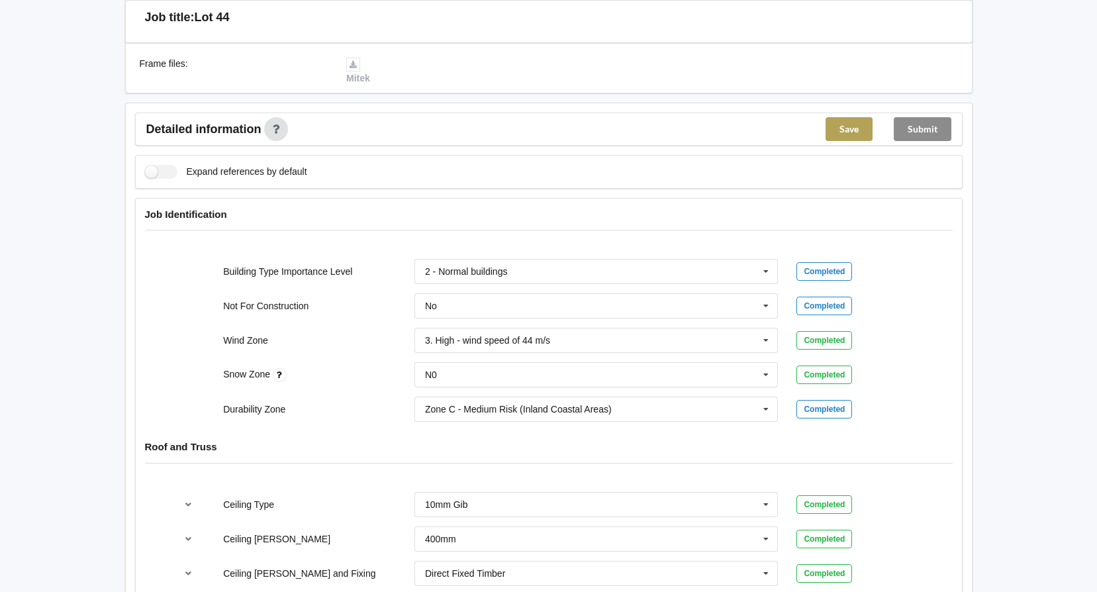
click at [844, 117] on button "Save" at bounding box center [849, 129] width 47 height 24
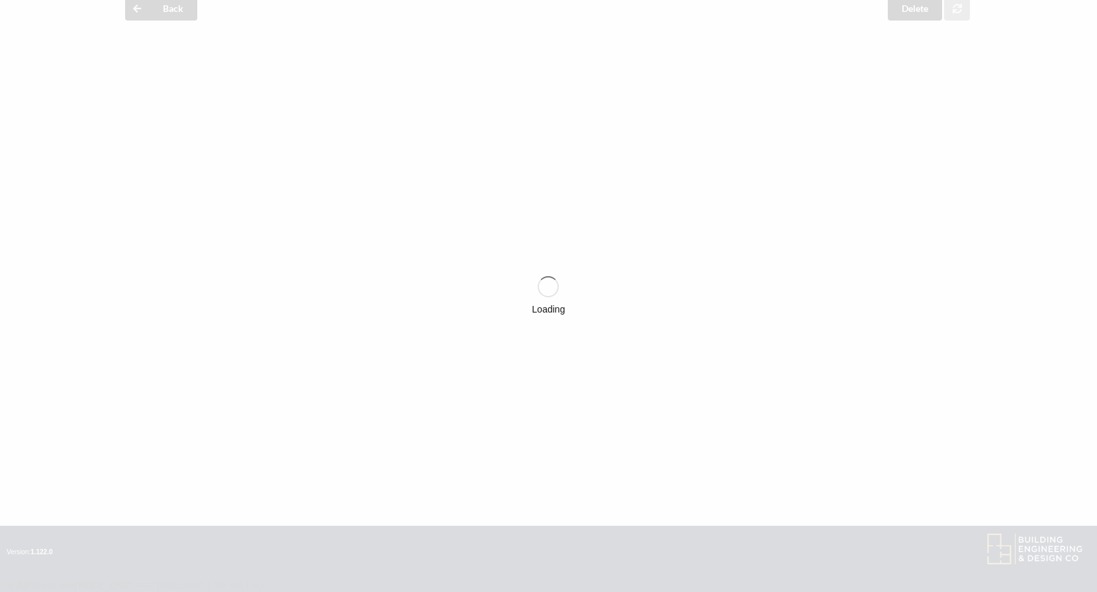
scroll to position [447, 0]
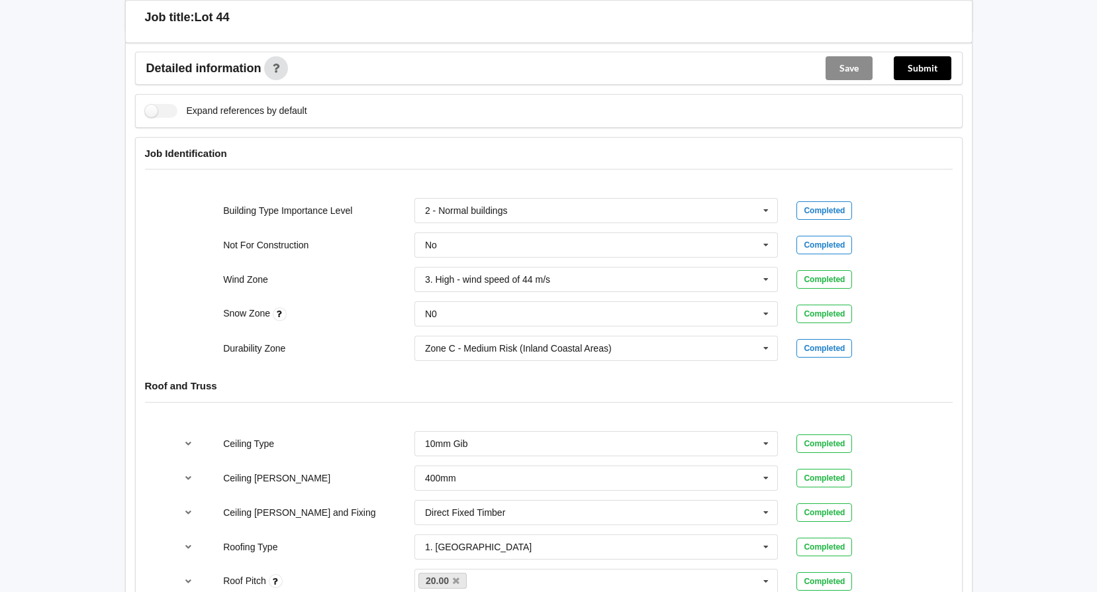
click at [934, 56] on button "Submit" at bounding box center [923, 68] width 58 height 24
